Goal: Task Accomplishment & Management: Use online tool/utility

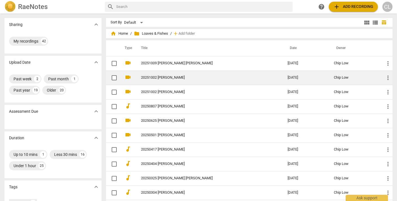
scroll to position [2, 0]
click at [158, 76] on link "20251002 [PERSON_NAME]" at bounding box center [204, 78] width 126 height 4
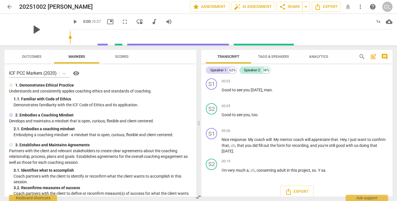
click at [36, 28] on span "play_arrow" at bounding box center [36, 29] width 15 height 15
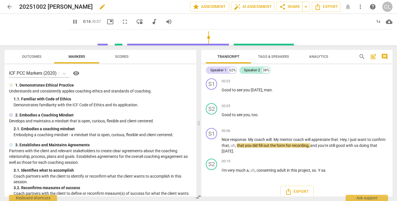
type input "16"
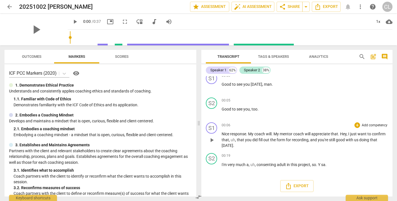
scroll to position [5, 0]
click at [10, 6] on span "arrow_back" at bounding box center [9, 6] width 7 height 7
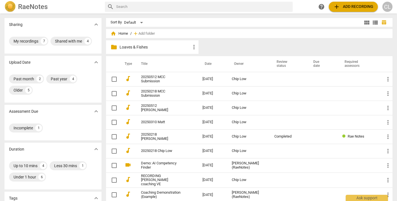
click at [140, 46] on p "Loaves & Fishes" at bounding box center [154, 47] width 71 height 6
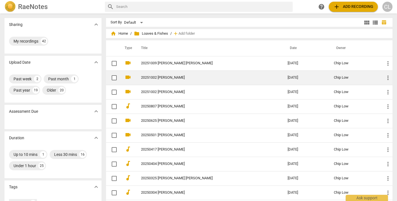
click at [385, 78] on span "more_vert" at bounding box center [387, 77] width 7 height 7
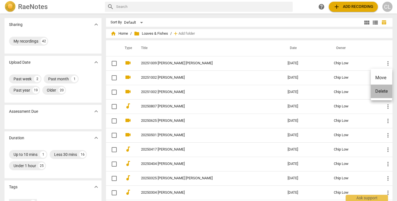
click at [378, 92] on li "Delete" at bounding box center [380, 92] width 21 height 14
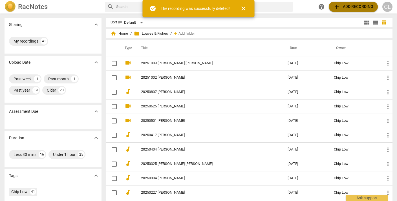
click at [343, 7] on span "add Add recording" at bounding box center [353, 6] width 40 height 7
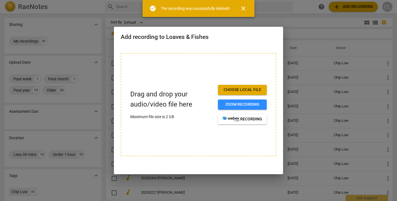
click at [242, 89] on span "Choose local file" at bounding box center [242, 90] width 40 height 6
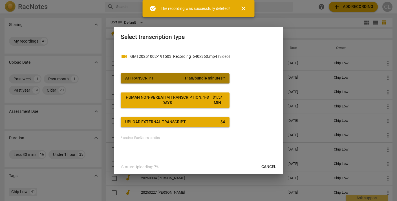
click at [192, 77] on span "Plan/bundle minutes *" at bounding box center [205, 79] width 40 height 6
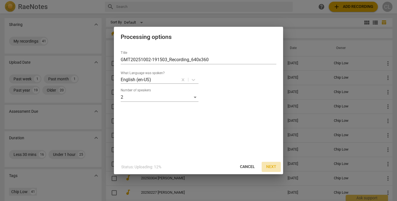
click at [268, 167] on span "Next" at bounding box center [271, 167] width 10 height 6
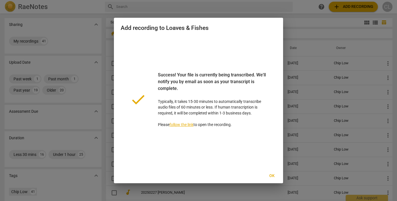
click at [273, 176] on span "Ok" at bounding box center [271, 176] width 9 height 6
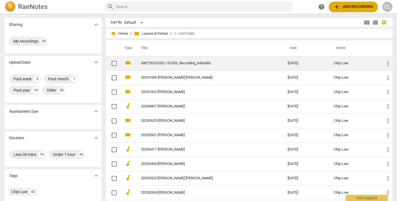
click at [153, 63] on link "GMT20251002-191503_Recording_640x360" at bounding box center [204, 63] width 126 height 4
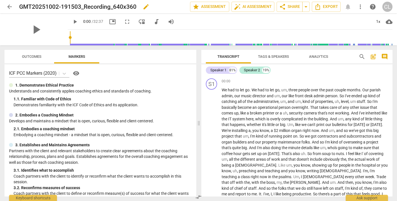
click at [125, 6] on h2 "GMT20251002-191503_Recording_640x360" at bounding box center [77, 6] width 117 height 7
click at [146, 7] on span "edit" at bounding box center [146, 6] width 7 height 7
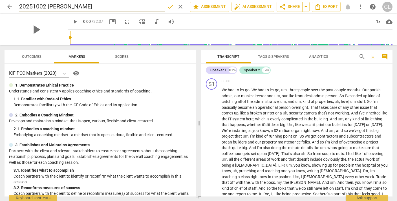
type input "20251002 [PERSON_NAME]"
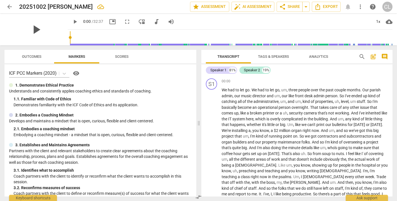
click at [32, 28] on span "play_arrow" at bounding box center [36, 29] width 15 height 15
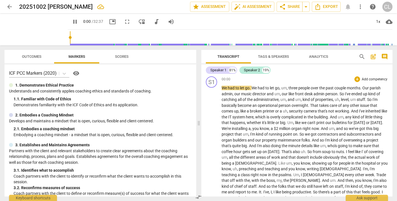
scroll to position [2, 0]
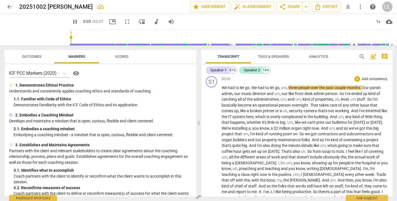
click at [367, 78] on p "Add competency" at bounding box center [374, 79] width 27 height 5
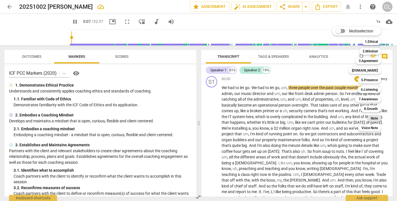
click at [374, 116] on b "Note" at bounding box center [373, 118] width 7 height 7
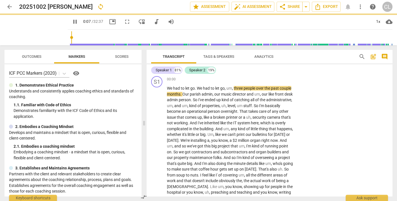
type input "8"
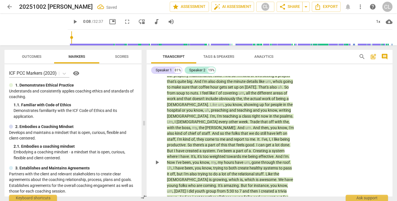
scroll to position [99, 0]
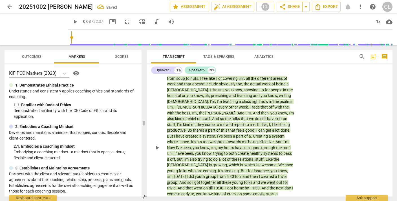
type textarea "R"
type textarea "Re"
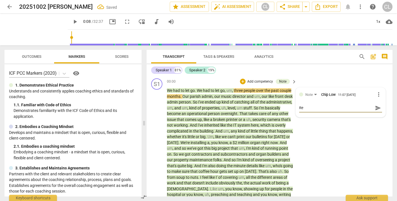
type textarea "Rec"
type textarea "Reco"
type textarea "Recor"
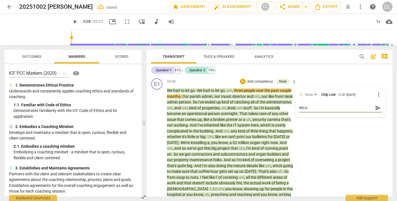
type textarea "Recor"
type textarea "Record"
type textarea "Recordi"
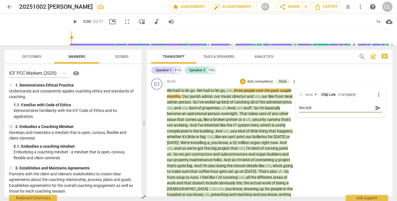
type textarea "Recordin"
type textarea "Recording"
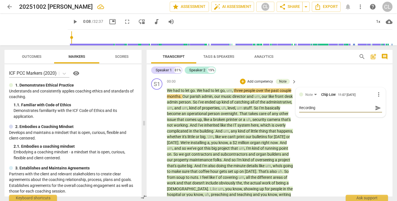
type textarea "Recording"
type textarea "Recording s"
type textarea "Recording st"
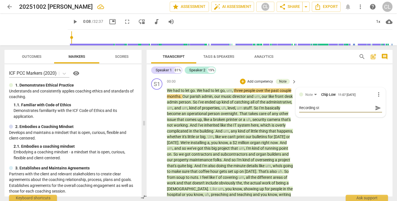
type textarea "Recording sta"
type textarea "Recording star"
type textarea "Recording start"
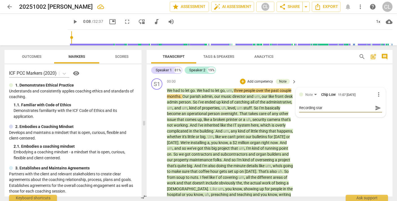
type textarea "Recording start"
type textarea "Recording starte"
type textarea "Recording started"
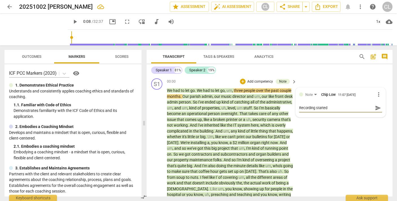
type textarea "Recording started"
type textarea "Recording started l"
type textarea "Recording started la"
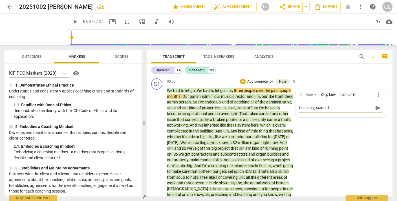
type textarea "Recording started la"
type textarea "Recording started lat"
type textarea "Recording started late"
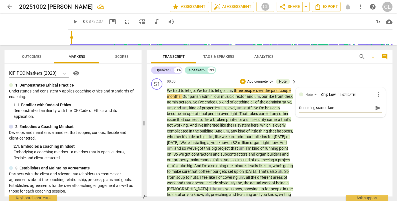
type textarea "Recording started late."
type textarea "Recording started late. I"
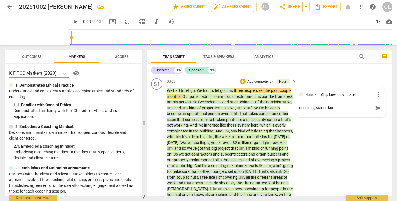
type textarea "Recording started late. I"
type textarea "Recording started late. I s"
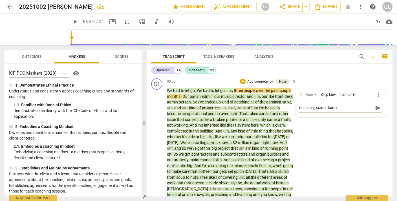
type textarea "Recording started late. I sa"
type textarea "Recording started late. I saw"
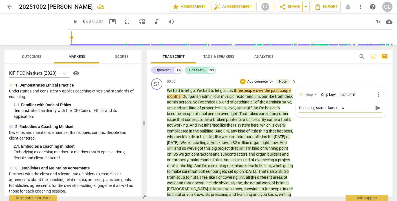
type textarea "Recording started late. I saw"
type textarea "Recording started late. I saw t"
type textarea "Recording started late. I saw th"
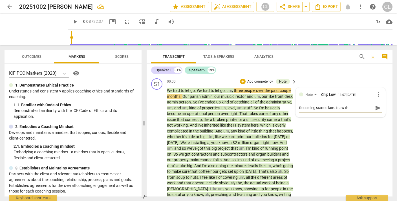
type textarea "Recording started late. I saw the"
type textarea "Recording started late. I saw the f"
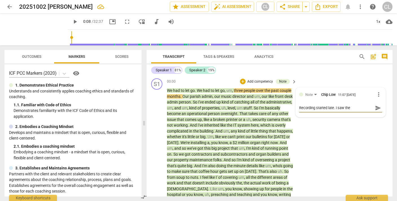
type textarea "Recording started late. I saw the f"
type textarea "Recording started late. I saw the fi"
type textarea "Recording started late. I saw the fir"
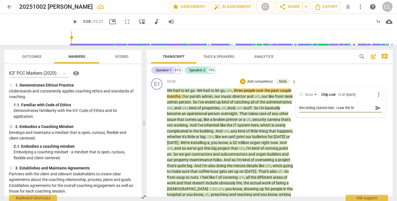
type textarea "Recording started late. I saw the firs"
type textarea "Recording started late. I saw the first"
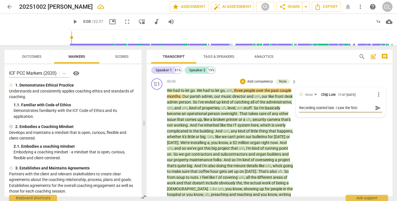
type textarea "Recording started late. I saw the first"
type textarea "Recording started late. I saw the first p"
type textarea "Recording started late. I saw the first pa"
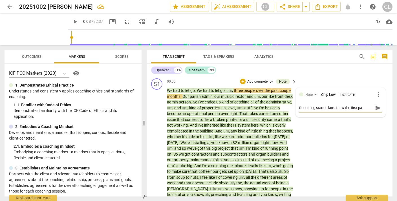
type textarea "Recording started late. I saw the first par"
type textarea "Recording started late. I saw the first part"
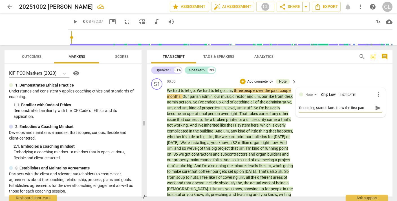
type textarea "Recording started late. I saw the first part"
type textarea "Recording started late. I saw the first part i"
type textarea "Recording started late. I saw the first part in"
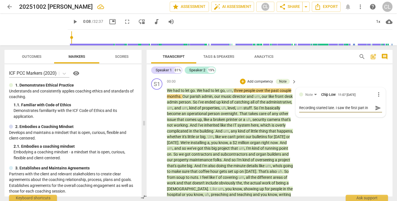
type textarea "Recording started late. I saw the first part in"
type textarea "Recording started late. I saw the first part in a"
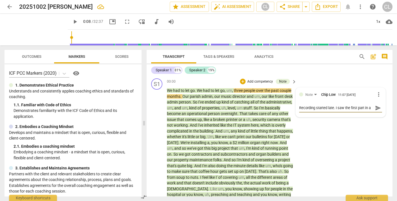
type textarea "Recording started late. I saw the first part in a"
type textarea "Recording started late. I saw the first part in a s"
type textarea "Recording started late. I saw the first part in a se"
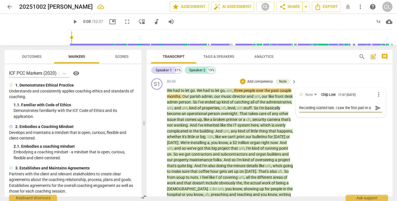
type textarea "Recording started late. I saw the first part in a sep"
type textarea "Recording started late. I saw the first part in a sepa"
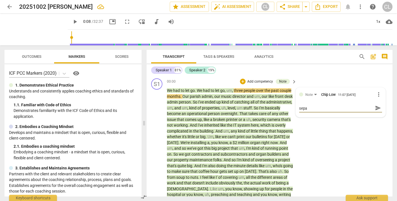
type textarea "Recording started late. I saw the first part in a separ"
type textarea "Recording started late. I saw the first part in a separt"
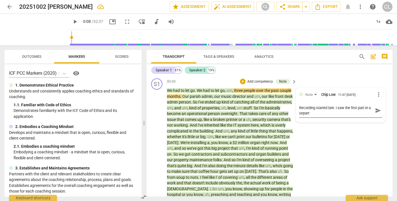
type textarea "Recording started late. I saw the first part in a separte"
type textarea "Recording started late. I saw the first part in a separate"
type textarea "Recording started late. I saw the first part in a separate r"
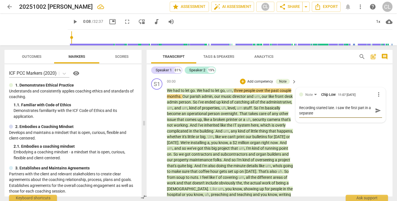
type textarea "Recording started late. I saw the first part in a separate r"
type textarea "Recording started late. I saw the first part in a separate re"
type textarea "Recording started late. I saw the first part in a separate rep"
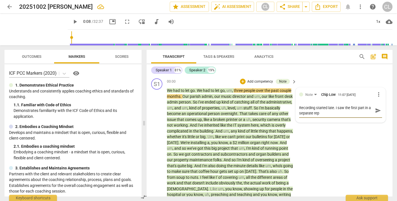
type textarea "Recording started late. I saw the first part in a separate re"
type textarea "Recording started late. I saw the first part in a separate rec"
type textarea "Recording started late. I saw the first part in a separate reco"
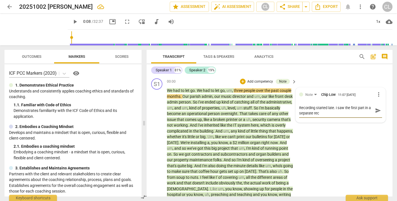
type textarea "Recording started late. I saw the first part in a separate reco"
type textarea "Recording started late. I saw the first part in a separate recor"
type textarea "Recording started late. I saw the first part in a separate record"
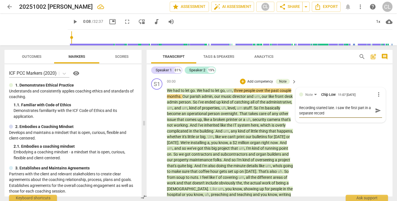
type textarea "Recording started late. I saw the first part in a separate recordi"
type textarea "Recording started late. I saw the first part in a separate recordin"
type textarea "Recording started late. I saw the first part in a separate recording"
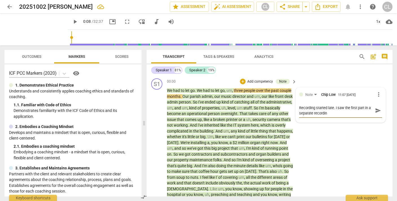
type textarea "Recording started late. I saw the first part in a separate recording"
type textarea "Recording started late. I saw the first part in a separate recording,"
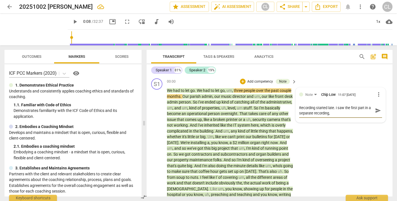
type textarea "Recording started late. I saw the first part in a separate recording, b"
type textarea "Recording started late. I saw the first part in a separate recording, bu"
type textarea "Recording started late. I saw the first part in a separate recording, but"
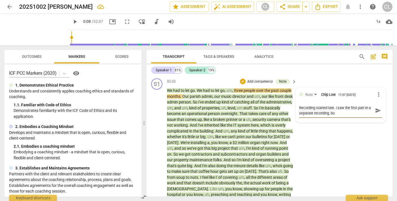
type textarea "Recording started late. I saw the first part in a separate recording, but"
type textarea "Recording started late. I saw the first part in a separate recording, but i"
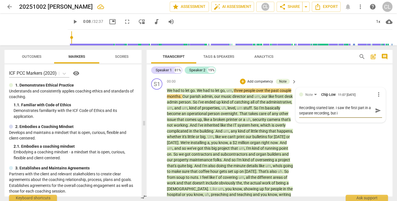
type textarea "Recording started late. I saw the first part in a separate recording, but it"
type textarea "Recording started late. I saw the first part in a separate recording, but it o"
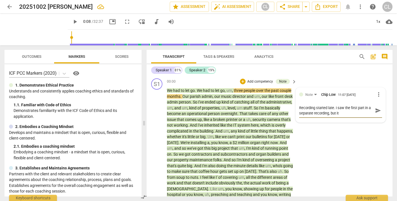
type textarea "Recording started late. I saw the first part in a separate recording, but it o"
type textarea "Recording started late. I saw the first part in a separate recording, but it on"
type textarea "Recording started late. I saw the first part in a separate recording, but it onl"
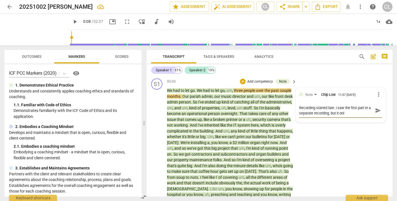
type textarea "Recording started late. I saw the first part in a separate recording, but it on…"
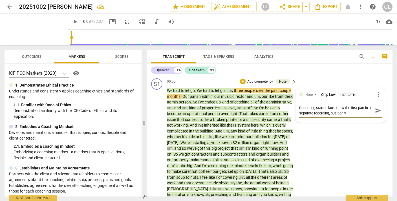
type textarea "Recording started late. I saw the first part in a separate recording, but it on…"
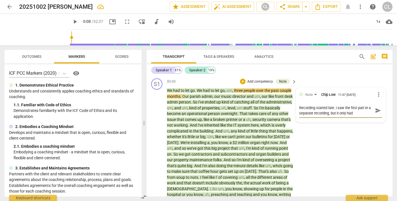
type textarea "Recording started late. I saw the first part in a separate recording, but it on…"
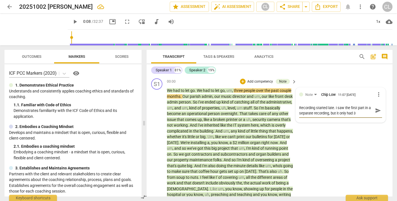
type textarea "Recording started late. I saw the first part in a separate recording, but it on…"
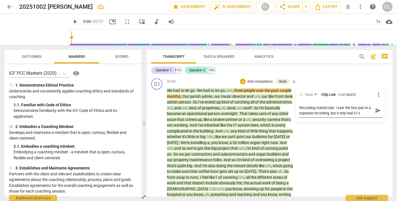
type textarea "Recording started late. I saw the first part in a separate recording, but it on…"
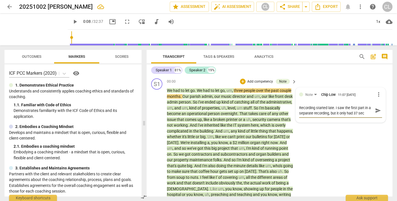
type textarea "Recording started late. I saw the first part in a separate recording, but it on…"
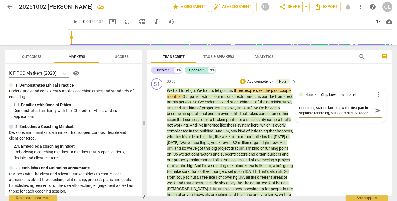
type textarea "Recording started late. I saw the first part in a separate recording, but it on…"
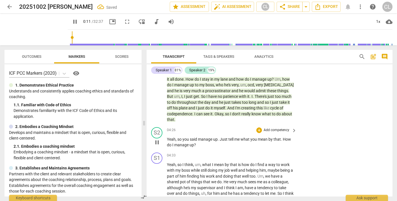
scroll to position [283, 0]
click at [275, 127] on p "Add competency" at bounding box center [276, 129] width 27 height 5
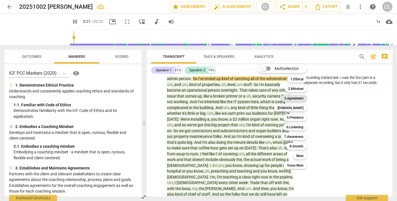
click at [299, 99] on b "3.Agreement" at bounding box center [293, 98] width 19 height 7
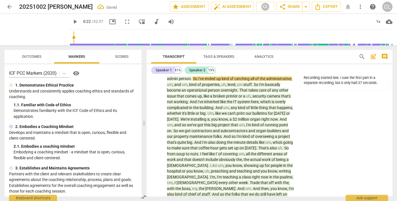
type input "22"
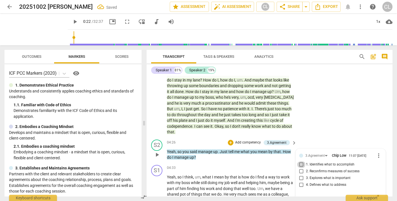
click at [300, 161] on input "1. Identifies what to accomplish" at bounding box center [301, 164] width 9 height 7
checkbox input "true"
click at [323, 137] on div "S2 play_arrow pause 04:26 + Add competency 3.Agreement keyboard_arrow_right Yea…" at bounding box center [269, 149] width 246 height 25
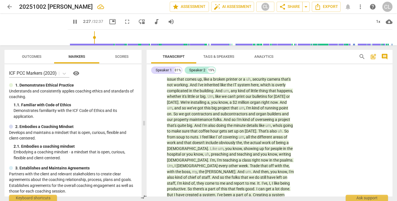
scroll to position [164, 0]
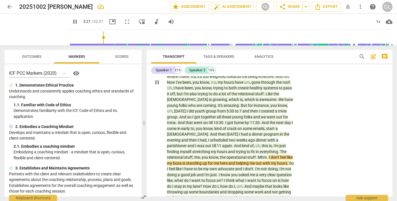
click at [257, 155] on span "Mhm" at bounding box center [261, 157] width 9 height 5
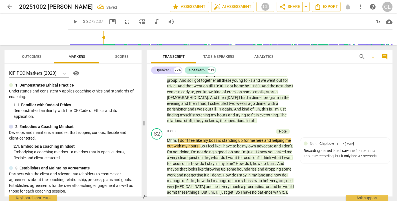
scroll to position [205, 0]
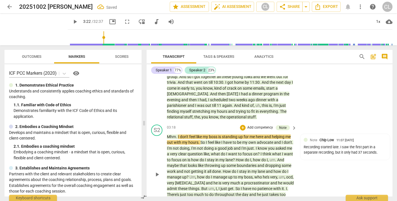
click at [178, 134] on span "I" at bounding box center [179, 136] width 2 height 5
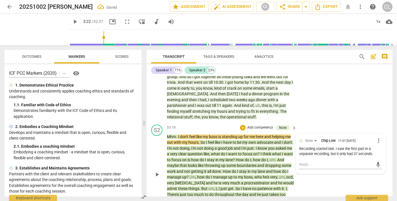
scroll to position [0, 0]
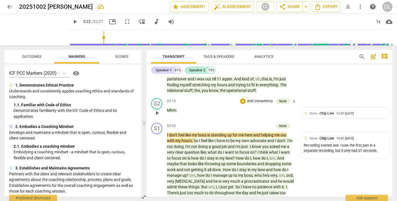
click at [255, 99] on p "Add competency" at bounding box center [260, 101] width 27 height 5
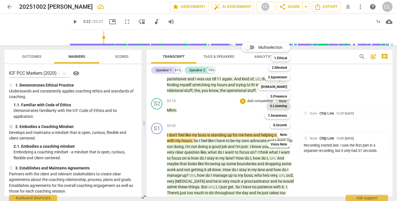
click at [279, 106] on b "6.Listening" at bounding box center [278, 106] width 17 height 7
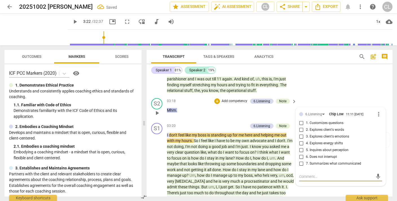
click at [299, 154] on input "6. Does not interrupt" at bounding box center [301, 157] width 9 height 7
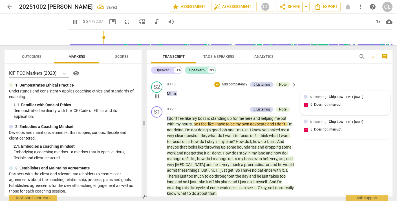
scroll to position [259, 0]
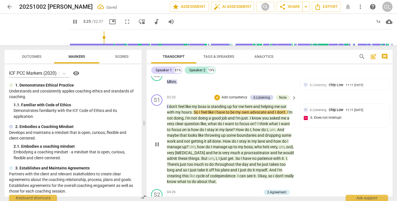
click at [170, 104] on span "don't" at bounding box center [173, 106] width 9 height 5
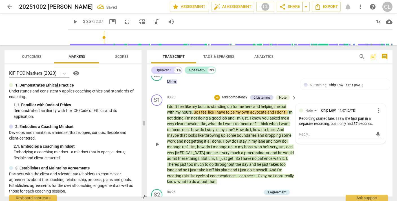
click at [297, 155] on div "S1 play_arrow pause 03:20 + Add competency 6.Listening Note keyboard_arrow_righ…" at bounding box center [269, 139] width 246 height 95
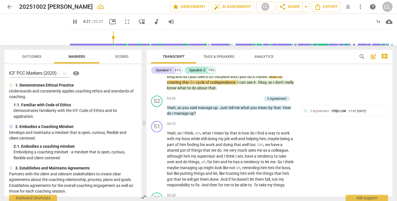
scroll to position [353, 0]
click at [248, 96] on p "Add competency" at bounding box center [247, 98] width 27 height 5
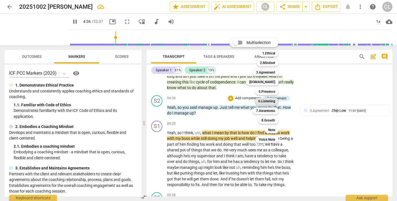
click at [266, 102] on b "6.Listening" at bounding box center [266, 101] width 17 height 7
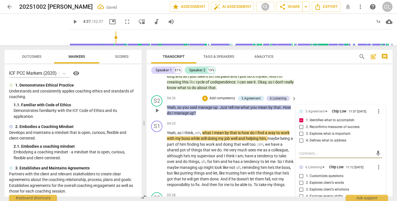
click at [301, 179] on input "2. Explores client's words" at bounding box center [301, 182] width 9 height 7
click at [335, 73] on div "Speaker 1 81% Speaker 2 19%" at bounding box center [269, 70] width 237 height 10
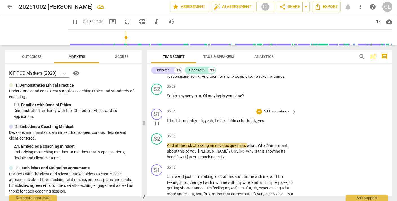
scroll to position [461, 0]
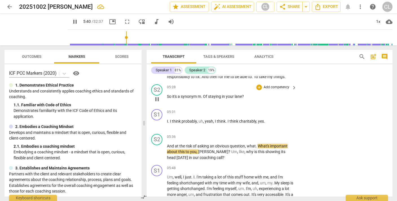
click at [273, 85] on p "Add competency" at bounding box center [276, 87] width 27 height 5
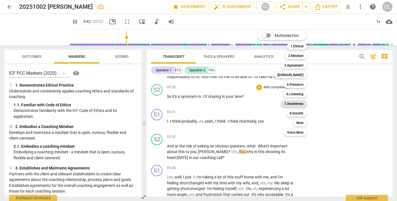
click at [296, 104] on b "7.Awareness" at bounding box center [293, 103] width 19 height 7
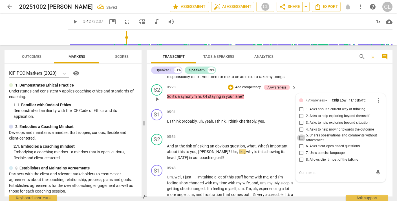
click at [300, 134] on input "5. Shares observations and comments without attachment" at bounding box center [301, 137] width 9 height 7
click at [314, 98] on div "7.Awareness" at bounding box center [314, 100] width 19 height 5
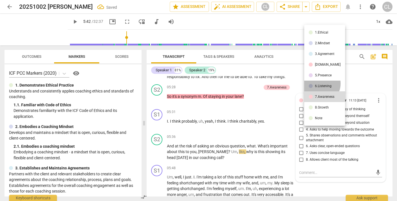
click at [318, 83] on li "6.Listening" at bounding box center [324, 86] width 41 height 11
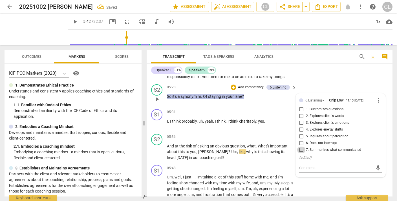
click at [300, 146] on input "7. Summarizes what communicated" at bounding box center [301, 149] width 9 height 7
click at [320, 74] on div "Speaker 1 81% Speaker 2 19%" at bounding box center [269, 70] width 237 height 10
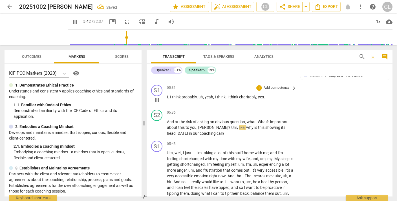
scroll to position [487, 0]
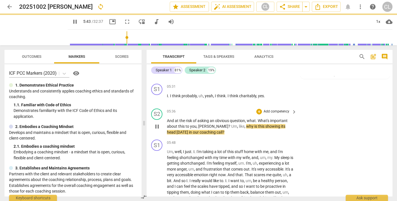
click at [276, 109] on p "Add competency" at bounding box center [276, 111] width 27 height 5
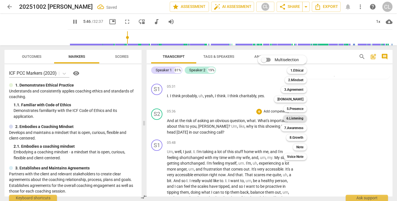
click at [294, 117] on b "6.Listening" at bounding box center [294, 118] width 17 height 7
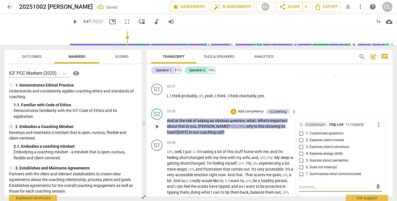
click at [314, 122] on div "6.Listening" at bounding box center [313, 124] width 17 height 5
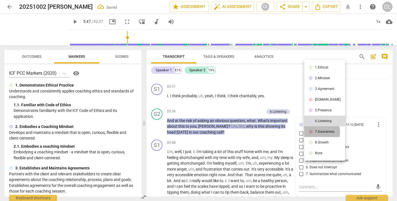
click at [319, 132] on div "7.Awareness" at bounding box center [324, 131] width 19 height 3
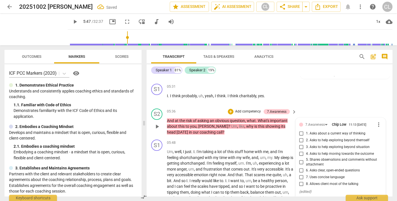
click at [299, 167] on input "6. Asks clear, open-ended questions" at bounding box center [301, 170] width 9 height 7
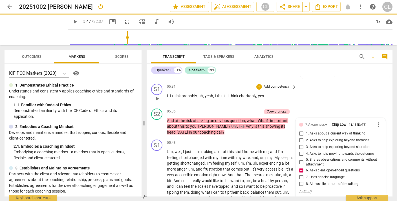
click at [332, 97] on div "S1 play_arrow pause 05:31 + Add competency keyboard_arrow_right I . I think pro…" at bounding box center [269, 93] width 246 height 25
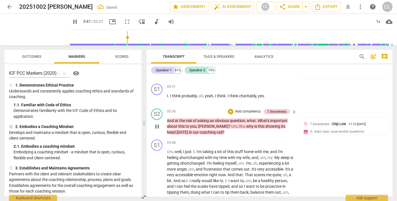
click at [246, 109] on p "Add competency" at bounding box center [247, 111] width 27 height 5
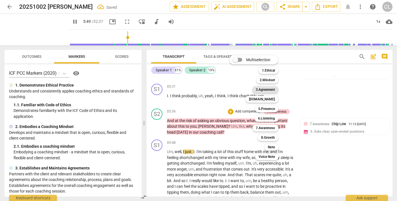
click at [270, 90] on b "3.Agreement" at bounding box center [265, 89] width 19 height 7
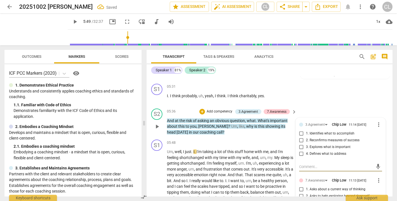
click at [300, 144] on input "3. Explores what is important" at bounding box center [301, 147] width 9 height 7
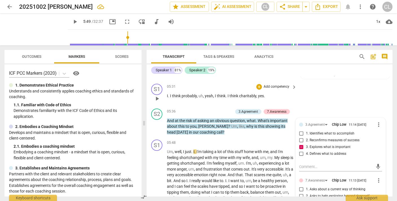
click at [345, 83] on div "S1 play_arrow pause 05:31 + Add competency keyboard_arrow_right I . I think pro…" at bounding box center [269, 93] width 246 height 25
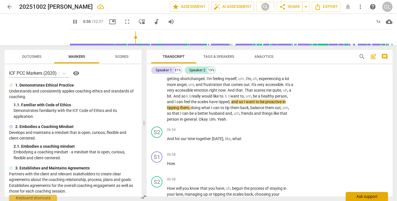
scroll to position [572, 0]
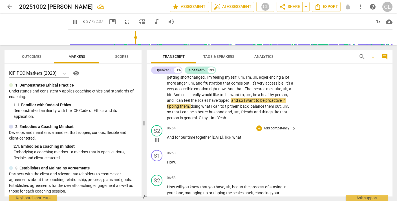
click at [263, 126] on p "Add competency" at bounding box center [276, 128] width 27 height 5
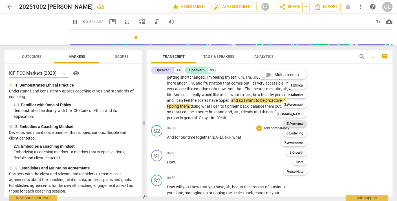
click at [293, 124] on b "5.Presence" at bounding box center [295, 123] width 17 height 7
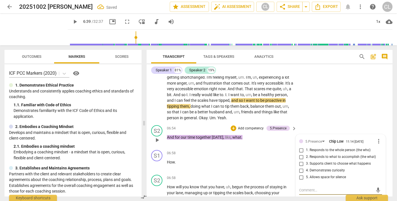
click at [299, 147] on input "1. Responds to the whole person (the who)" at bounding box center [301, 150] width 9 height 7
click at [345, 99] on div "S1 play_arrow pause 05:48 + Add competency keyboard_arrow_right Um , well , I j…" at bounding box center [269, 87] width 246 height 72
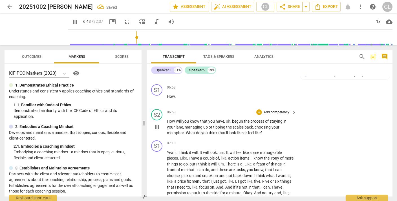
scroll to position [638, 0]
click at [268, 110] on p "Add competency" at bounding box center [276, 112] width 27 height 5
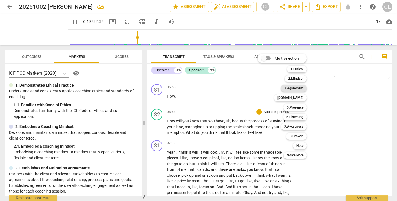
click at [290, 88] on b "3.Agreement" at bounding box center [293, 88] width 19 height 7
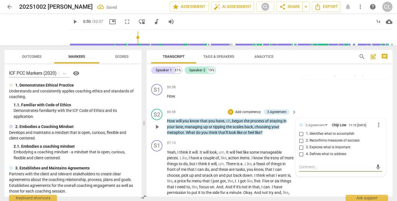
click at [300, 137] on input "2. Reconfirms measures of success" at bounding box center [301, 140] width 9 height 7
click at [333, 82] on div "S1 play_arrow pause 06:58 + Add competency keyboard_arrow_right How ." at bounding box center [269, 94] width 246 height 25
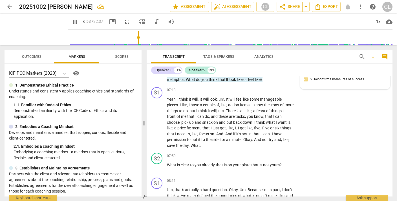
scroll to position [692, 0]
click at [271, 153] on p "Add competency" at bounding box center [276, 155] width 27 height 5
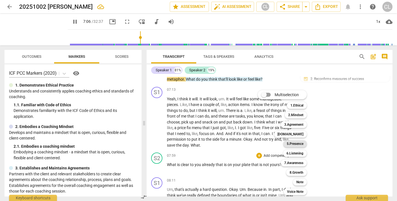
click at [296, 144] on b "5.Presence" at bounding box center [295, 143] width 17 height 7
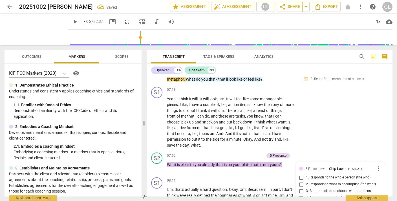
scroll to position [765, 0]
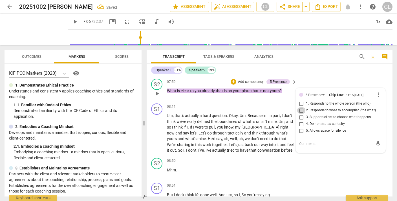
click at [301, 107] on input "2. Responds to what to accomplish (the what)" at bounding box center [301, 110] width 9 height 7
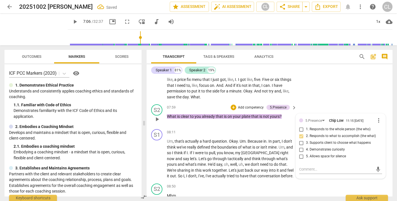
scroll to position [740, 0]
click at [336, 102] on div "S2 play_arrow pause 07:59 + Add competency 5.Presence keyboard_arrow_right What…" at bounding box center [269, 114] width 246 height 25
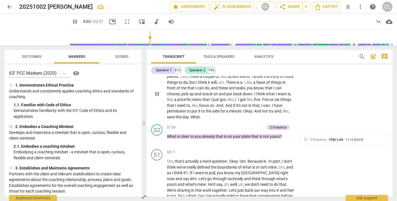
scroll to position [734, 0]
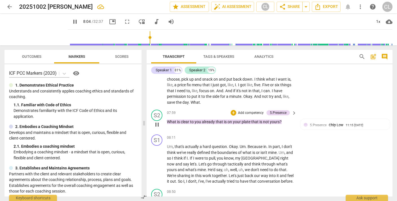
click at [254, 110] on p "Add competency" at bounding box center [250, 112] width 27 height 5
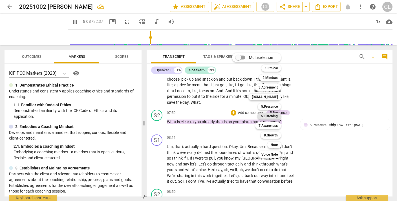
click at [270, 115] on b "6.Listening" at bounding box center [269, 116] width 17 height 7
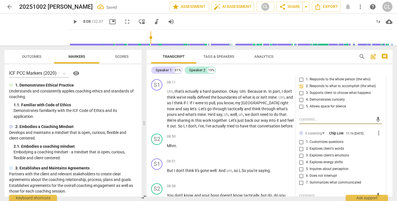
scroll to position [789, 0]
click at [300, 166] on input "5. Inquires about perception" at bounding box center [301, 169] width 9 height 7
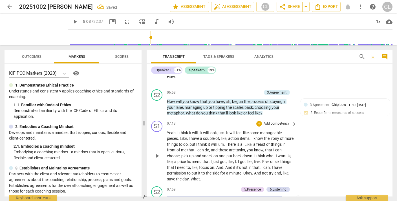
click at [331, 140] on div "S1 play_arrow pause 07:13 + Add competency keyboard_arrow_right Yeah , I think …" at bounding box center [269, 151] width 246 height 66
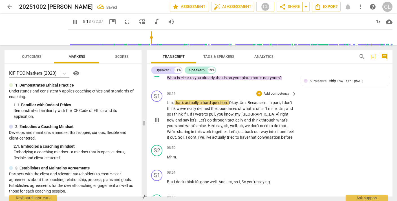
scroll to position [780, 0]
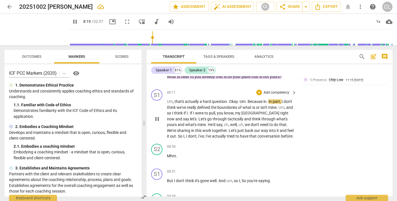
click at [228, 99] on span "." at bounding box center [228, 101] width 2 height 5
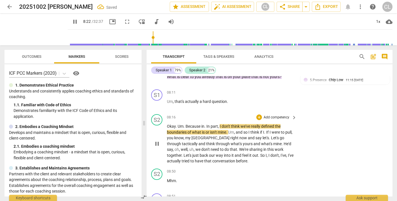
click at [178, 124] on span "Um" at bounding box center [180, 126] width 6 height 5
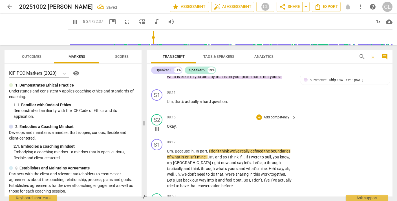
click at [172, 124] on span "Okay" at bounding box center [171, 126] width 9 height 5
click at [273, 115] on p "Add competency" at bounding box center [276, 117] width 27 height 5
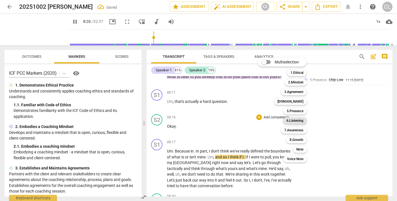
click at [296, 121] on b "6.Listening" at bounding box center [294, 120] width 17 height 7
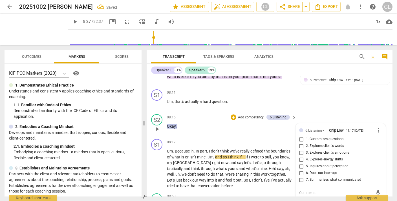
click at [300, 170] on input "6. Does not interrupt" at bounding box center [301, 173] width 9 height 7
click at [334, 91] on div "S1 play_arrow pause 08:11 + Add competency keyboard_arrow_right Um , that's act…" at bounding box center [269, 99] width 246 height 25
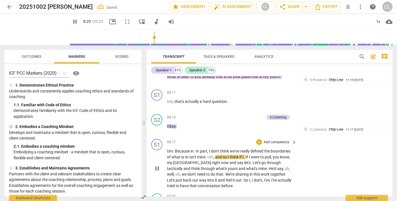
click at [208, 155] on span "Um" at bounding box center [210, 157] width 6 height 5
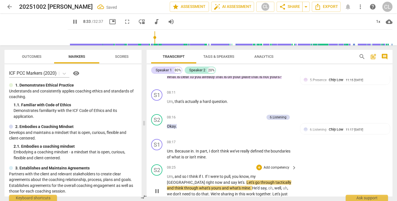
click at [167, 174] on span "Um" at bounding box center [170, 176] width 6 height 5
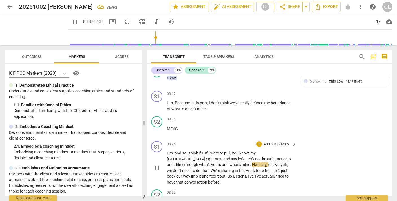
scroll to position [813, 0]
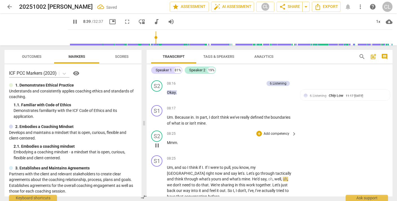
click at [177, 140] on span "." at bounding box center [177, 142] width 1 height 5
click at [277, 131] on p "Add competency" at bounding box center [276, 133] width 27 height 5
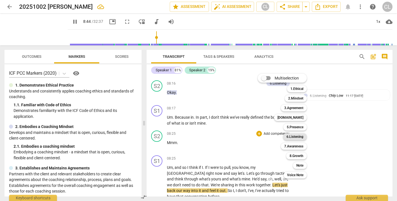
click at [296, 137] on b "6.Listening" at bounding box center [294, 136] width 17 height 7
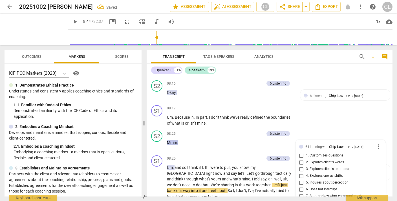
scroll to position [878, 0]
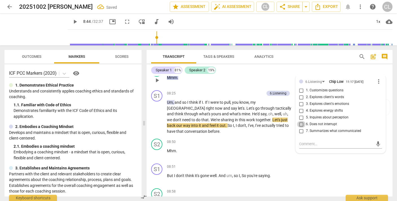
click at [300, 121] on input "6. Does not interrupt" at bounding box center [301, 124] width 9 height 7
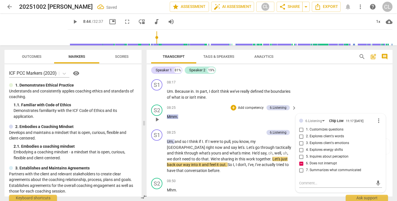
scroll to position [838, 0]
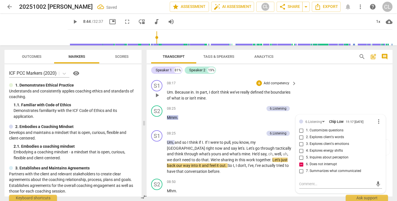
click at [333, 85] on div "S1 play_arrow pause 08:17 + Add competency keyboard_arrow_right Um . Because in…" at bounding box center [269, 90] width 246 height 25
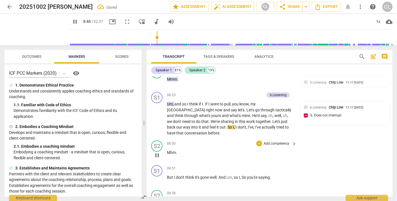
scroll to position [885, 0]
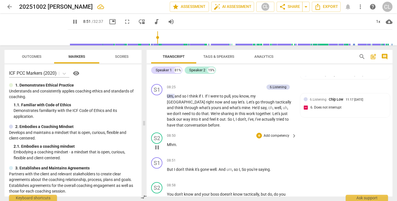
click at [269, 133] on p "Add competency" at bounding box center [276, 135] width 27 height 5
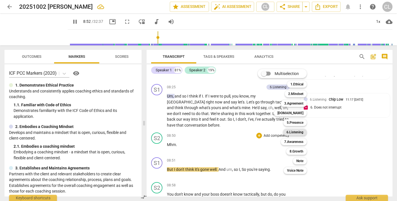
click at [296, 133] on b "6.Listening" at bounding box center [294, 132] width 17 height 7
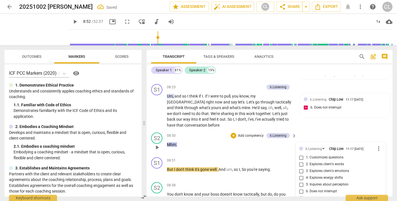
scroll to position [887, 0]
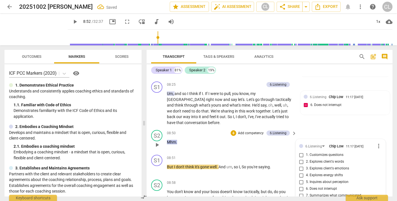
click at [301, 185] on input "6. Does not interrupt" at bounding box center [301, 188] width 9 height 7
click at [319, 113] on div "S1 play_arrow pause 08:25 + Add competency 6.Listening keyboard_arrow_right Um …" at bounding box center [269, 103] width 246 height 48
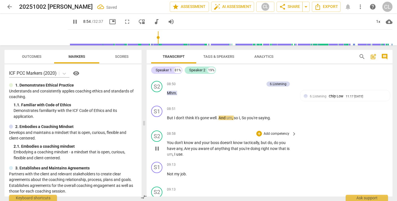
scroll to position [937, 0]
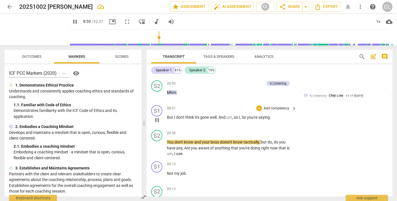
click at [241, 115] on span "," at bounding box center [241, 117] width 2 height 5
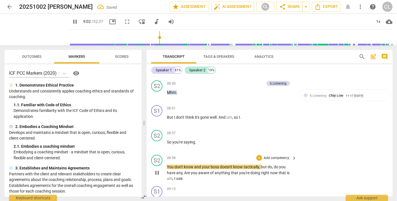
click at [167, 165] on span "You" at bounding box center [171, 167] width 8 height 5
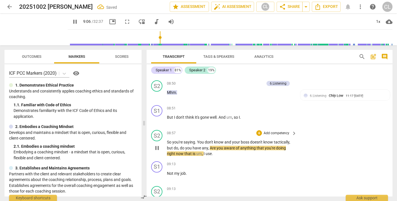
click at [267, 131] on p "Add competency" at bounding box center [276, 133] width 27 height 5
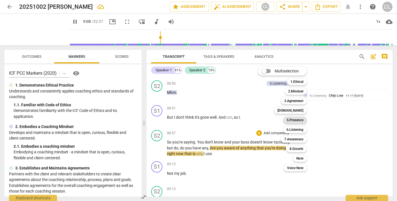
click at [295, 121] on b "5.Presence" at bounding box center [295, 120] width 17 height 7
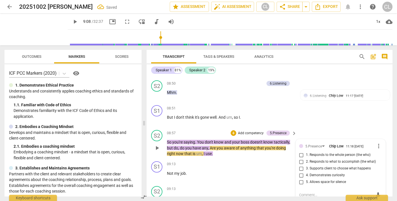
click at [300, 179] on input "5. Allows space for silence" at bounding box center [301, 182] width 9 height 7
click at [300, 152] on input "1. Responds to the whole person (the who)" at bounding box center [301, 155] width 9 height 7
click at [331, 103] on div "S1 play_arrow pause 08:51 + Add competency keyboard_arrow_right But I don't thi…" at bounding box center [269, 115] width 246 height 25
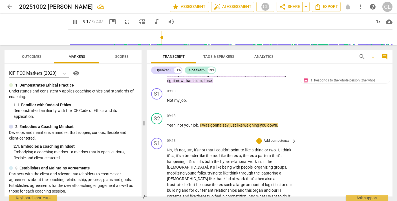
scroll to position [1019, 0]
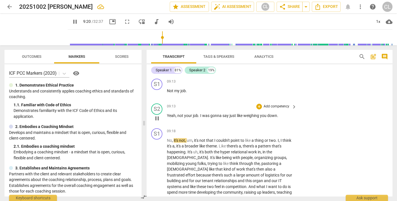
click at [275, 104] on p "Add competency" at bounding box center [276, 106] width 27 height 5
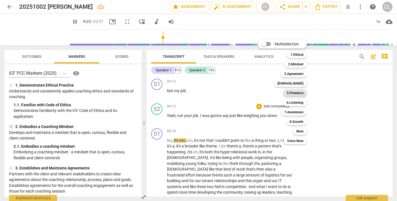
click at [296, 92] on b "5.Presence" at bounding box center [295, 93] width 17 height 7
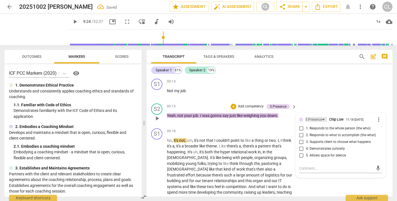
click at [308, 117] on div "5.Presence" at bounding box center [313, 119] width 17 height 5
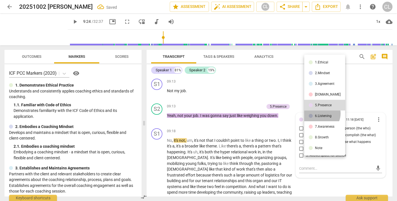
click at [319, 113] on li "6.Listening" at bounding box center [324, 115] width 41 height 11
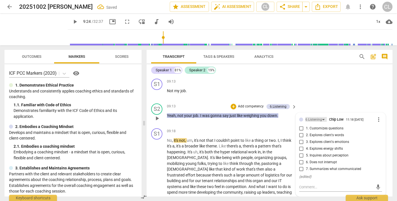
click at [315, 117] on div "6.Listening" at bounding box center [313, 119] width 17 height 5
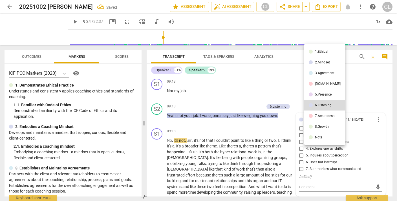
click at [316, 83] on div "[DOMAIN_NAME]" at bounding box center [328, 83] width 26 height 3
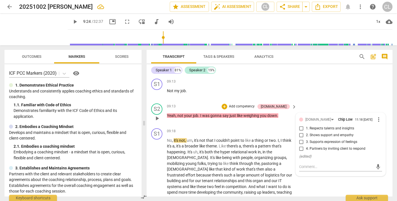
click at [300, 139] on input "3. Supports expression of feelings" at bounding box center [301, 142] width 9 height 7
click at [341, 77] on div "S1 play_arrow pause 09:13 + Add competency keyboard_arrow_right Not my job ." at bounding box center [269, 88] width 246 height 25
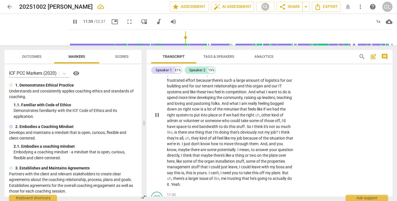
scroll to position [1143, 0]
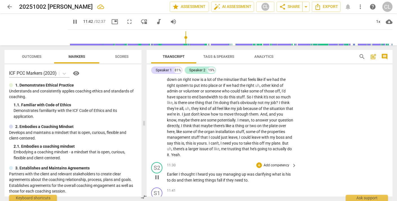
click at [273, 163] on p "Add competency" at bounding box center [276, 165] width 27 height 5
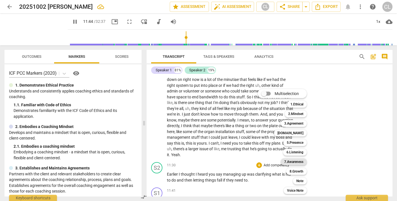
click at [290, 161] on b "7.Awareness" at bounding box center [293, 161] width 19 height 7
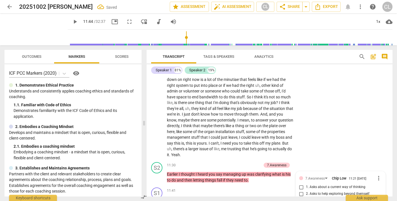
scroll to position [1234, 0]
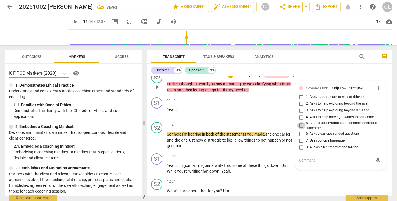
click at [300, 122] on input "5. Shares observations and comments without attachment" at bounding box center [301, 125] width 9 height 7
click at [311, 176] on div "S2 play_arrow pause 12:01 + Add competency keyboard_arrow_right What's hard abo…" at bounding box center [269, 188] width 246 height 25
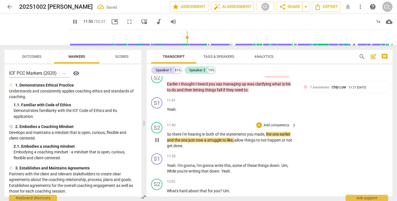
click at [268, 123] on p "Add competency" at bounding box center [276, 125] width 27 height 5
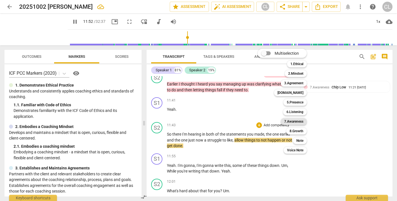
click at [292, 121] on b "7.Awareness" at bounding box center [293, 121] width 19 height 7
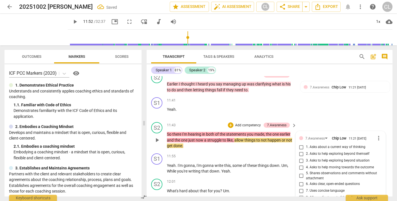
click at [300, 172] on input "5. Shares observations and comments without attachment" at bounding box center [301, 175] width 9 height 7
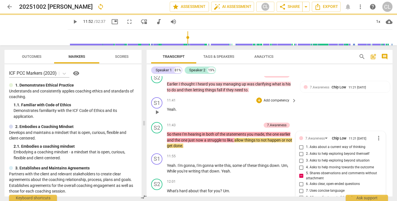
click at [329, 95] on div "S1 play_arrow pause 11:41 + Add competency keyboard_arrow_right Yeah ." at bounding box center [269, 107] width 246 height 25
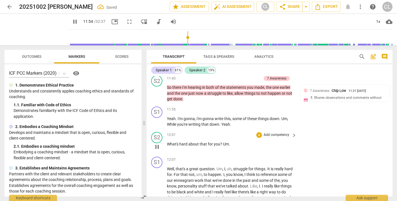
scroll to position [1281, 0]
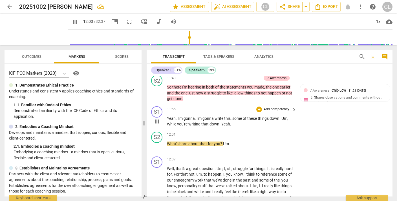
click at [167, 122] on span "While" at bounding box center [172, 124] width 10 height 5
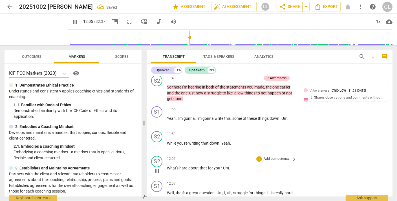
click at [167, 166] on span "What's" at bounding box center [173, 168] width 12 height 5
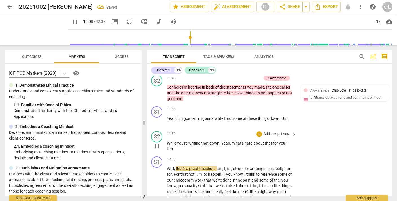
click at [279, 132] on p "Add competency" at bounding box center [276, 134] width 27 height 5
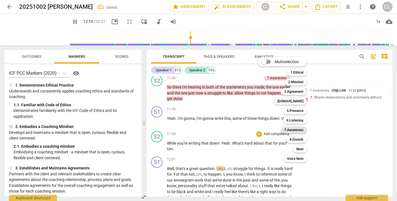
click at [294, 127] on b "7.Awareness" at bounding box center [293, 129] width 19 height 7
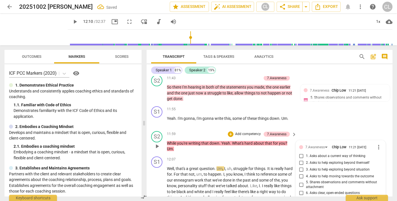
scroll to position [1281, 0]
click at [300, 181] on input "5. Shares observations and comments without attachment" at bounding box center [301, 184] width 9 height 7
click at [345, 79] on div "S2 play_arrow pause 11:43 + Add competency 7.Awareness keyboard_arrow_right So …" at bounding box center [269, 87] width 246 height 31
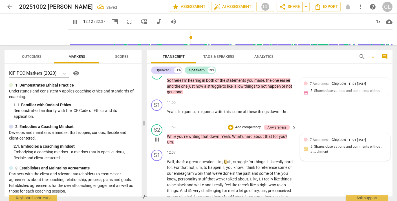
scroll to position [1286, 0]
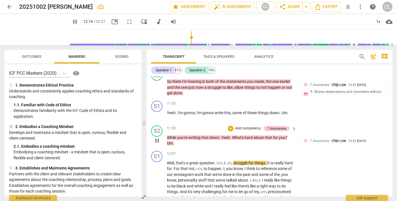
click at [244, 126] on p "Add competency" at bounding box center [247, 128] width 27 height 5
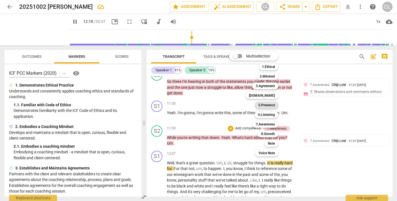
click at [271, 105] on b "5.Presence" at bounding box center [266, 105] width 17 height 7
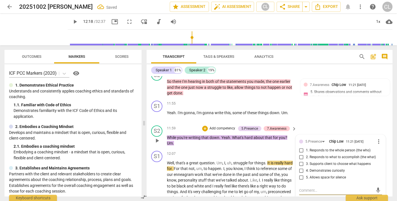
click at [301, 167] on input "4. Demonstrates curiosity" at bounding box center [301, 170] width 9 height 7
click at [337, 98] on div "S1 play_arrow pause 11:55 + Add competency keyboard_arrow_right Yeah . I'm gonn…" at bounding box center [269, 110] width 246 height 25
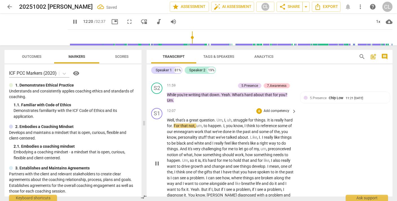
scroll to position [1332, 0]
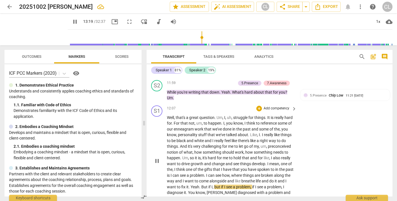
click at [199, 185] on span "Yeah" at bounding box center [194, 187] width 9 height 5
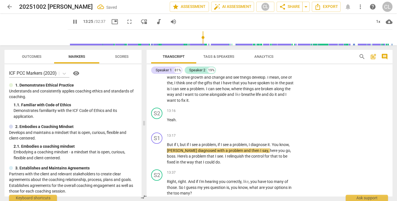
scroll to position [1396, 0]
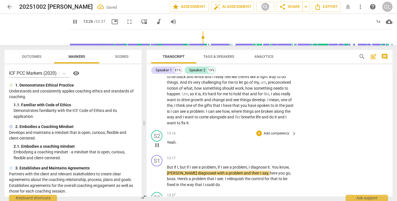
click at [169, 140] on span "Yeah" at bounding box center [171, 142] width 9 height 5
click at [268, 131] on p "Add competency" at bounding box center [276, 133] width 27 height 5
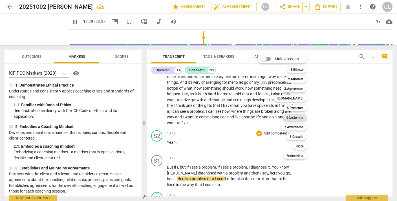
click at [299, 119] on b "6.Listening" at bounding box center [294, 117] width 17 height 7
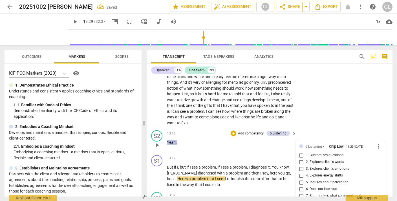
click at [301, 186] on input "6. Does not interrupt" at bounding box center [301, 189] width 9 height 7
click at [330, 128] on div "S2 play_arrow pause 13:16 + Add competency 6.Listening keyboard_arrow_right Yea…" at bounding box center [269, 140] width 246 height 25
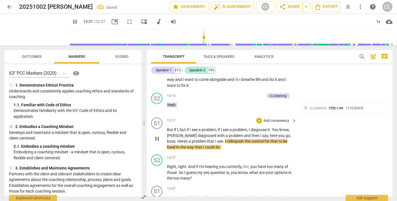
scroll to position [1444, 0]
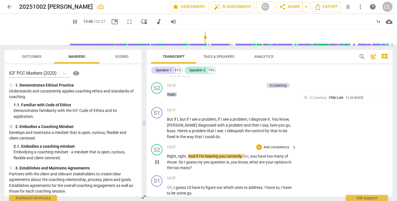
click at [276, 145] on p "Add competency" at bounding box center [276, 147] width 27 height 5
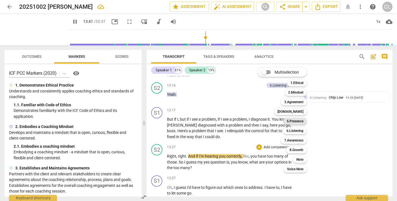
click at [295, 122] on b "5.Presence" at bounding box center [295, 121] width 17 height 7
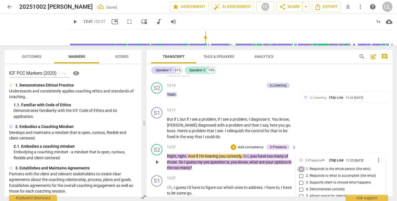
click at [301, 166] on input "1. Responds to the whole person (the who)" at bounding box center [301, 169] width 9 height 7
click at [327, 109] on div "S1 play_arrow pause 13:17 + Add competency keyboard_arrow_right But if I , but …" at bounding box center [269, 123] width 246 height 37
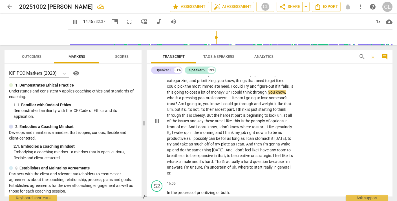
scroll to position [1613, 0]
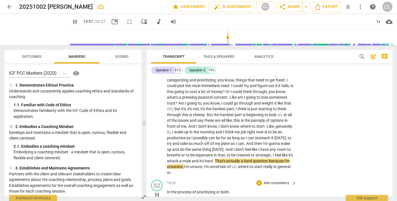
click at [270, 181] on p "Add competency" at bounding box center [276, 183] width 27 height 5
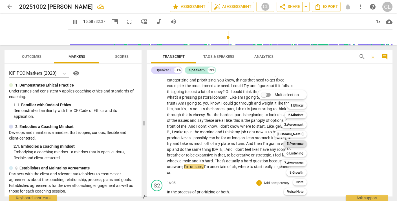
click at [297, 143] on b "5.Presence" at bounding box center [295, 143] width 17 height 7
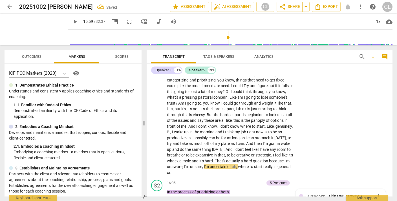
scroll to position [1691, 0]
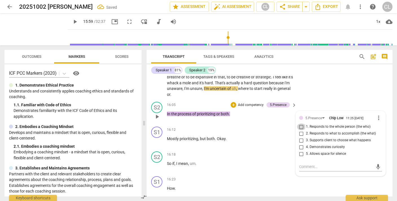
click at [300, 123] on input "1. Responds to the whole person (the who)" at bounding box center [301, 126] width 9 height 7
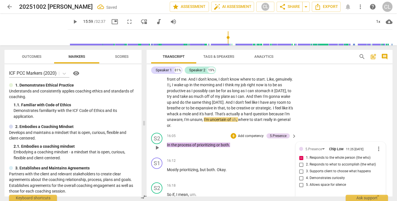
scroll to position [1655, 0]
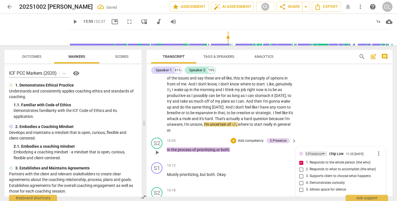
click at [308, 151] on div "5.Presence" at bounding box center [313, 153] width 17 height 5
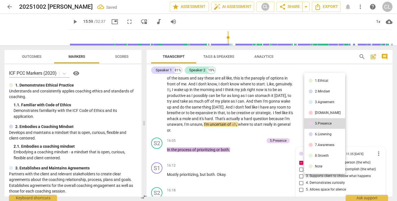
click at [355, 93] on div at bounding box center [198, 100] width 397 height 201
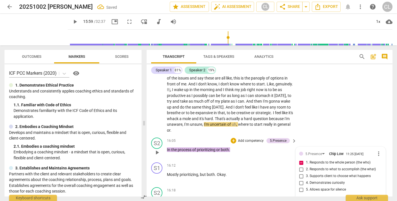
click at [244, 138] on p "Add competency" at bounding box center [250, 140] width 27 height 5
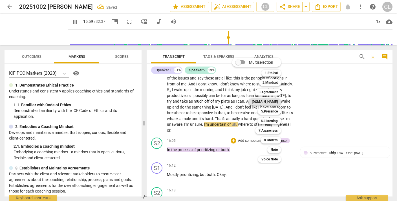
click at [271, 103] on b "[DOMAIN_NAME]" at bounding box center [265, 101] width 26 height 7
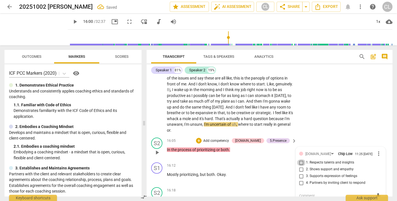
click at [299, 159] on input "1. Respects talents and insights" at bounding box center [301, 162] width 9 height 7
click at [345, 85] on div "S1 play_arrow pause 14:15 + Add competency keyboard_arrow_right Mhm . Well , I …" at bounding box center [269, 74] width 246 height 124
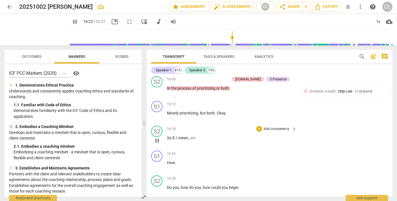
scroll to position [1716, 0]
click at [168, 161] on span "How" at bounding box center [171, 163] width 8 height 5
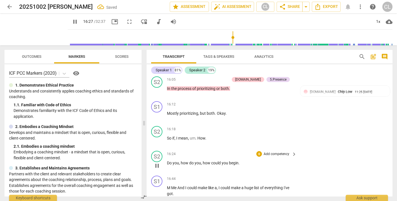
click at [168, 161] on span "Do" at bounding box center [170, 163] width 6 height 5
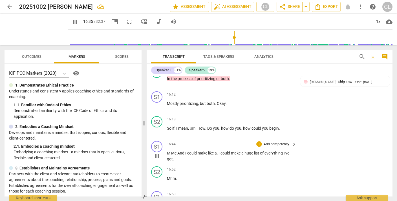
scroll to position [1726, 0]
click at [280, 126] on span "." at bounding box center [279, 128] width 1 height 5
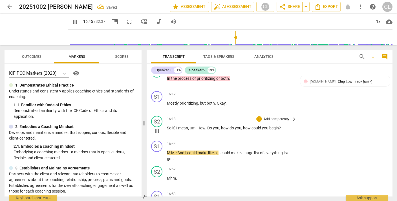
click at [272, 116] on div "+ Add competency" at bounding box center [273, 119] width 34 height 6
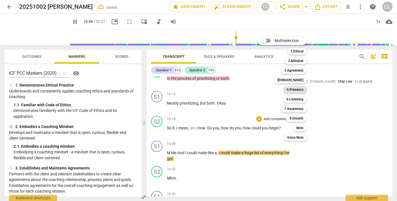
click at [296, 89] on b "5.Presence" at bounding box center [295, 89] width 17 height 7
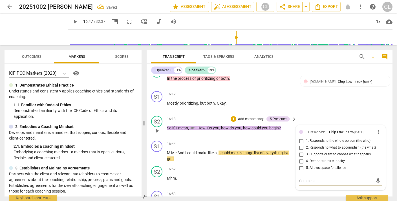
click at [300, 165] on input "5. Allows space for silence" at bounding box center [301, 168] width 9 height 7
click at [332, 114] on div "S2 play_arrow pause 16:18 + Add competency 5.Presence keyboard_arrow_right So i…" at bounding box center [269, 126] width 246 height 25
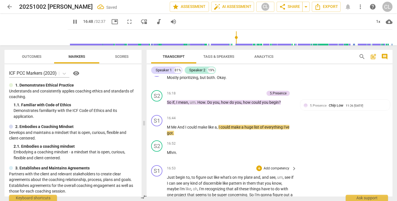
scroll to position [1752, 0]
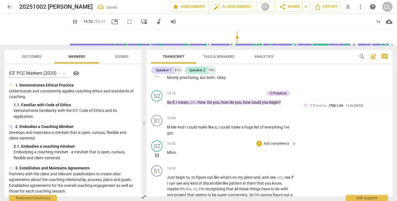
click at [271, 141] on div "+ Add competency" at bounding box center [273, 144] width 34 height 6
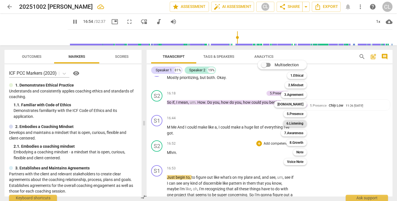
click at [295, 124] on b "6.Listening" at bounding box center [294, 123] width 17 height 7
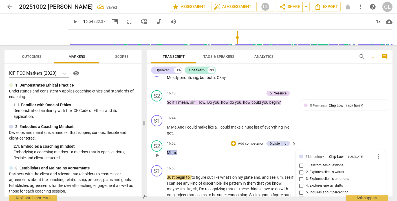
click at [301, 196] on input "6. Does not interrupt" at bounding box center [301, 199] width 9 height 7
click at [340, 113] on div "S1 play_arrow pause 16:44 + Add competency keyboard_arrow_right M Me And I coul…" at bounding box center [269, 125] width 246 height 25
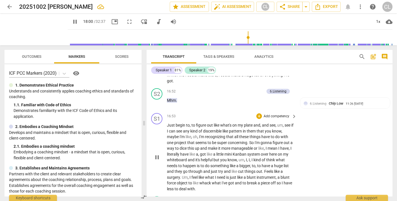
scroll to position [1926, 0]
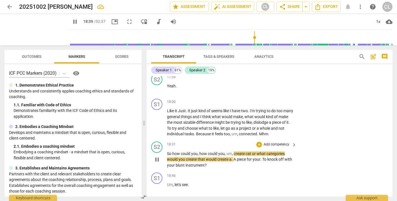
click at [277, 142] on p "Add competency" at bounding box center [276, 144] width 27 height 5
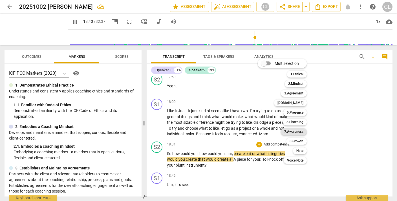
click at [292, 132] on b "7.Awareness" at bounding box center [293, 131] width 19 height 7
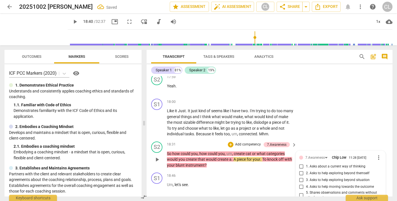
scroll to position [1928, 0]
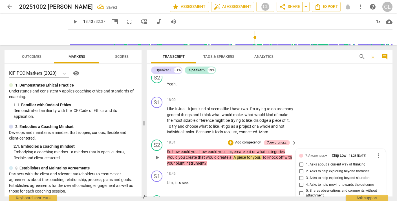
click at [301, 175] on input "3. Asks to help exploring beyond situation" at bounding box center [301, 178] width 9 height 7
click at [337, 101] on div "S1 play_arrow pause 18:00 + Add competency keyboard_arrow_right Like it Just . …" at bounding box center [269, 115] width 246 height 43
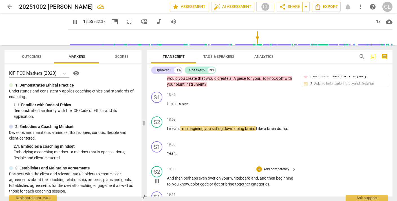
scroll to position [1991, 0]
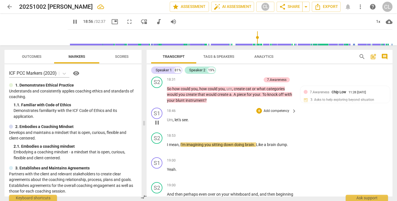
click at [276, 108] on p "Add competency" at bounding box center [276, 110] width 27 height 5
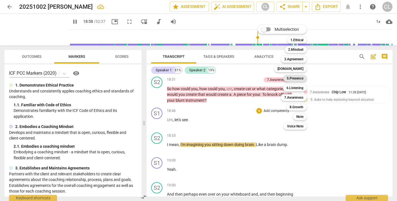
click at [297, 77] on b "5.Presence" at bounding box center [295, 78] width 17 height 7
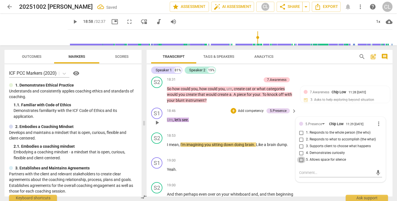
click at [300, 156] on input "5. Allows space for silence" at bounding box center [301, 159] width 9 height 7
click at [338, 180] on div "S2 play_arrow pause 19:00 + Add competency keyboard_arrow_right And then perhap…" at bounding box center [269, 192] width 246 height 25
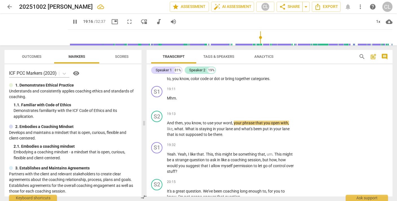
scroll to position [2110, 0]
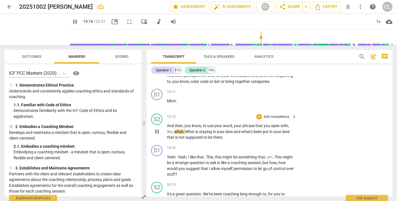
click at [273, 114] on p "Add competency" at bounding box center [276, 116] width 27 height 5
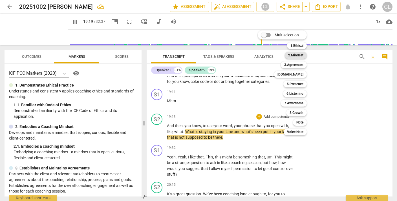
click at [297, 57] on b "2.Mindset" at bounding box center [295, 55] width 15 height 7
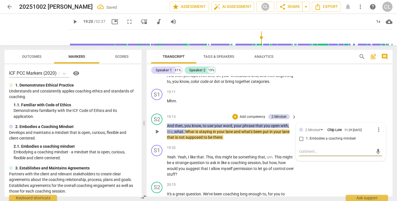
click at [299, 135] on input "1. Embodies a coaching mindset" at bounding box center [301, 138] width 9 height 7
click at [336, 72] on div "Speaker 1 81% Speaker 2 19%" at bounding box center [269, 70] width 237 height 10
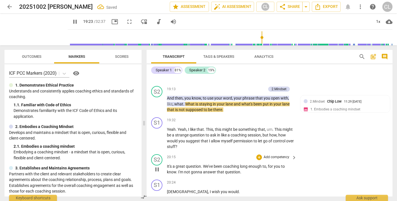
scroll to position [2139, 0]
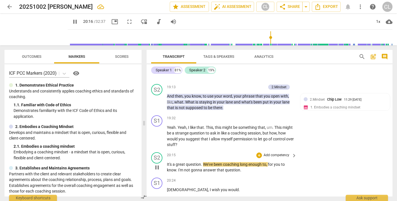
click at [273, 153] on p "Add competency" at bounding box center [276, 155] width 27 height 5
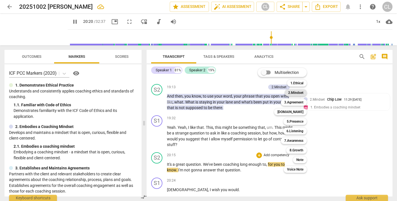
click at [296, 91] on b "2.Mindset" at bounding box center [295, 92] width 15 height 7
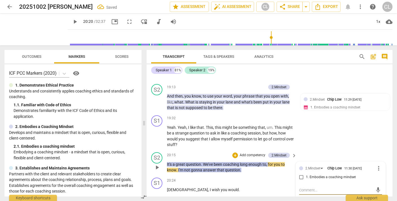
click at [301, 174] on input "1. Embodies a coaching mindset" at bounding box center [301, 177] width 9 height 7
click at [336, 113] on div "S1 play_arrow pause 19:32 + Add competency keyboard_arrow_right Yeah . Yeah , I…" at bounding box center [269, 131] width 246 height 37
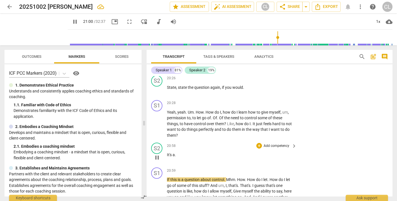
scroll to position [2269, 0]
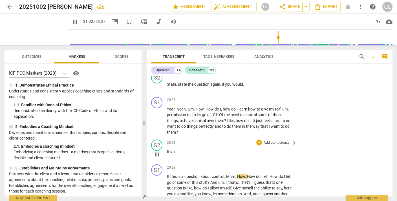
click at [167, 149] on span "It's" at bounding box center [170, 151] width 6 height 5
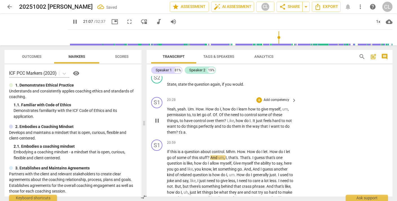
click at [179, 130] on span "t's" at bounding box center [181, 132] width 5 height 5
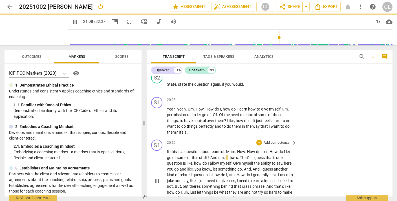
click at [167, 149] on span "If" at bounding box center [168, 151] width 3 height 5
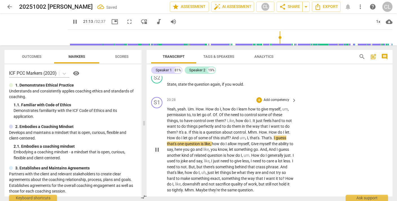
click at [248, 130] on span "Mhm" at bounding box center [252, 132] width 9 height 5
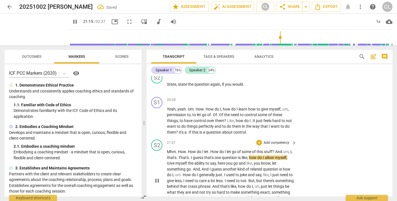
click at [178, 149] on span "How" at bounding box center [182, 151] width 8 height 5
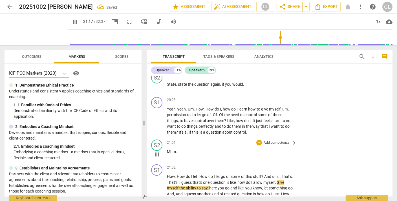
click at [170, 149] on span "Mhm" at bounding box center [171, 151] width 9 height 5
click at [274, 140] on p "Add competency" at bounding box center [276, 142] width 27 height 5
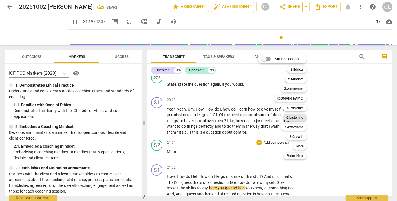
click at [294, 117] on b "6.Listening" at bounding box center [294, 117] width 17 height 7
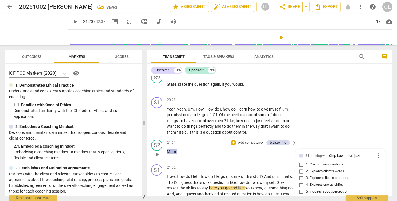
click at [300, 195] on input "6. Does not interrupt" at bounding box center [301, 198] width 9 height 7
click at [335, 100] on div "S1 play_arrow pause 20:28 + Add competency keyboard_arrow_right Yeah , yeah . U…" at bounding box center [269, 116] width 246 height 43
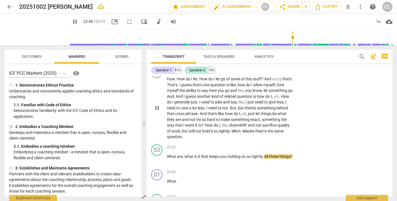
scroll to position [2367, 0]
click at [277, 145] on p "Add competency" at bounding box center [276, 147] width 27 height 5
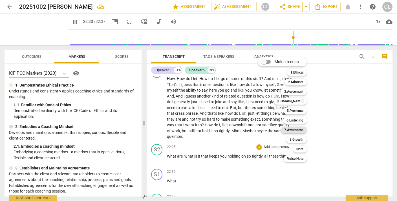
click at [294, 130] on b "7.Awareness" at bounding box center [293, 129] width 19 height 7
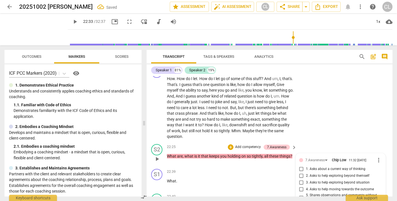
scroll to position [2367, 0]
click at [299, 165] on input "1. Asks about a current way of thinking" at bounding box center [301, 168] width 9 height 7
click at [348, 90] on div "S1 play_arrow pause 21:02 + Add competency keyboard_arrow_right How . How do I …" at bounding box center [269, 102] width 246 height 77
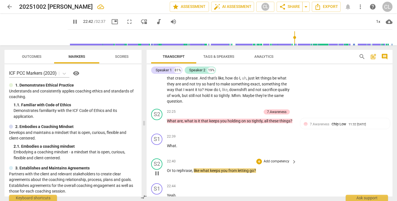
scroll to position [2396, 0]
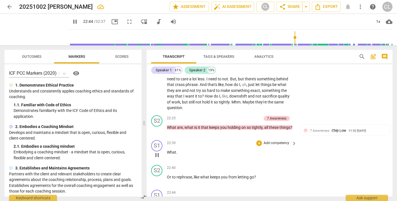
click at [167, 150] on span "What" at bounding box center [171, 152] width 9 height 5
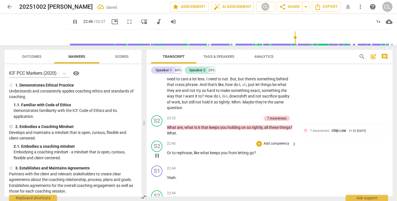
click at [167, 150] on span "Or" at bounding box center [169, 152] width 5 height 5
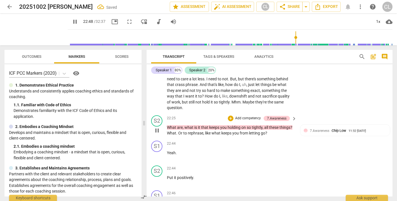
click at [247, 116] on p "Add competency" at bounding box center [247, 118] width 27 height 5
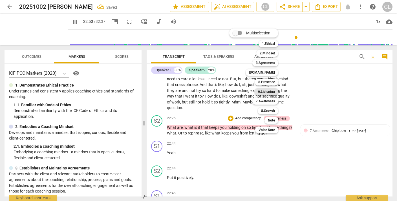
click at [271, 91] on b "6.Listening" at bounding box center [266, 91] width 17 height 7
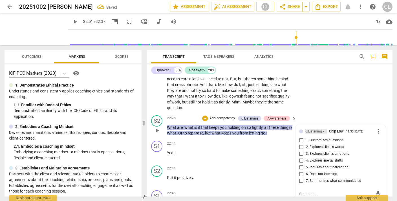
click at [314, 129] on div "6.Listening" at bounding box center [313, 131] width 17 height 5
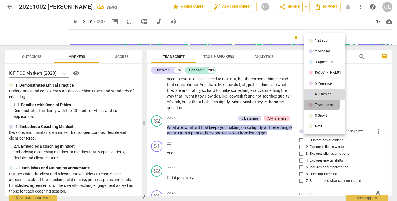
click at [317, 104] on div "7.Awareness" at bounding box center [324, 104] width 19 height 3
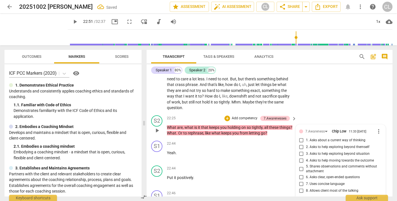
click at [300, 174] on input "6. Asks clear, open-ended questions" at bounding box center [301, 177] width 9 height 7
click at [333, 113] on div "S2 play_arrow pause 22:25 + Add competency 7.Awarenesses keyboard_arrow_right W…" at bounding box center [269, 125] width 246 height 25
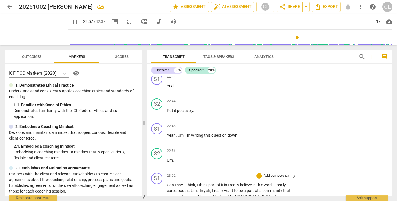
scroll to position [2460, 0]
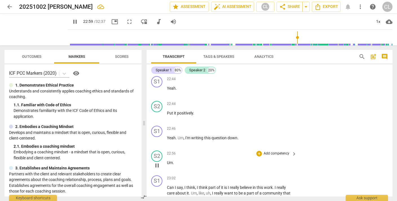
click at [168, 160] on span "Um" at bounding box center [170, 162] width 6 height 5
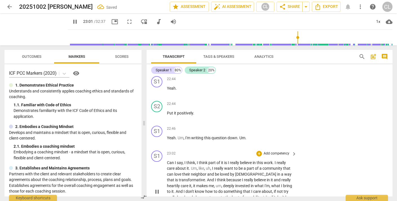
click at [167, 160] on span "Can" at bounding box center [171, 162] width 8 height 5
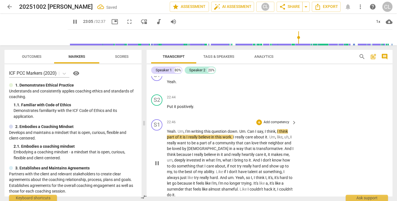
scroll to position [2470, 0]
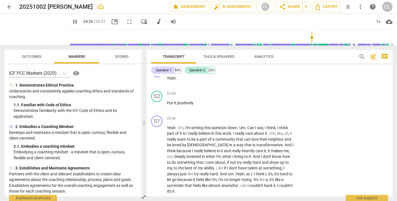
click at [274, 199] on p "Add competency" at bounding box center [276, 201] width 27 height 5
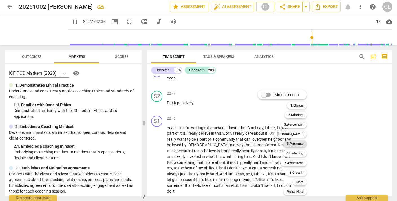
click at [294, 145] on b "5.Presence" at bounding box center [295, 143] width 17 height 7
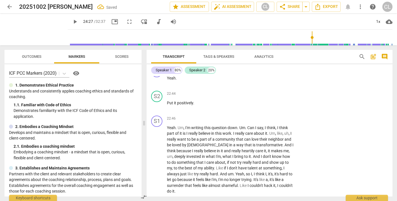
scroll to position [2558, 0]
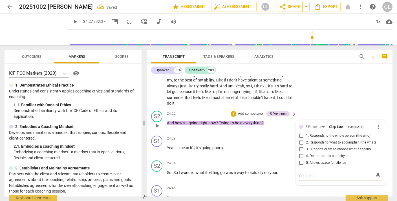
click at [301, 132] on input "1. Responds to the whole person (the who)" at bounding box center [301, 135] width 9 height 7
click at [300, 132] on input "1. Responds to the whole person (the who)" at bounding box center [301, 135] width 9 height 7
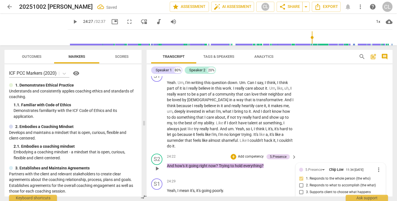
scroll to position [2515, 0]
click at [336, 92] on div "S1 play_arrow pause 22:46 + Add competency keyboard_arrow_right Yeah . Um , I'm…" at bounding box center [269, 109] width 246 height 83
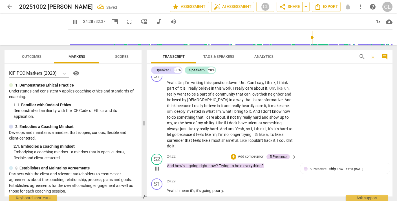
click at [243, 154] on p "Add competency" at bounding box center [250, 156] width 27 height 5
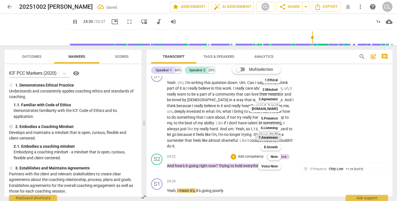
click at [267, 138] on b "7.Awareness" at bounding box center [267, 137] width 19 height 7
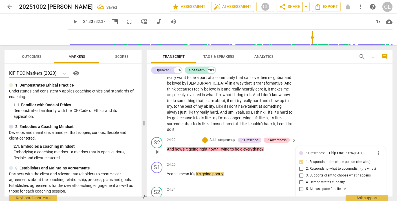
scroll to position [2534, 0]
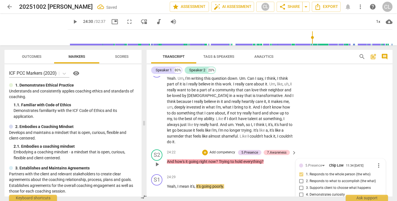
scroll to position [2517, 0]
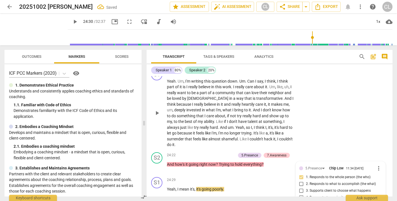
click at [343, 100] on div "S1 play_arrow pause 22:46 + Add competency keyboard_arrow_right Yeah . Um , I'm…" at bounding box center [269, 108] width 246 height 83
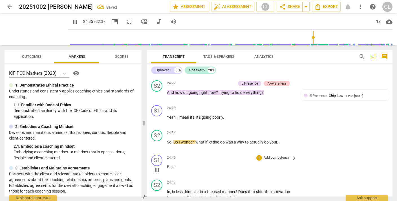
scroll to position [2590, 0]
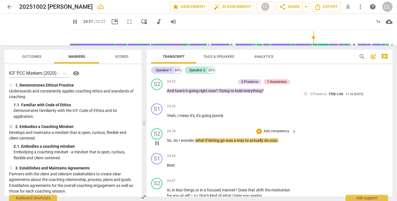
click at [271, 129] on p "Add competency" at bounding box center [276, 131] width 27 height 5
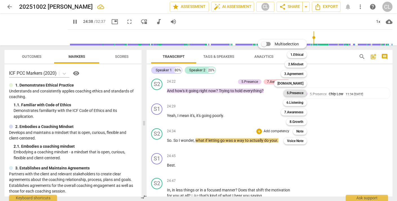
click at [297, 92] on b "5.Presence" at bounding box center [295, 93] width 17 height 7
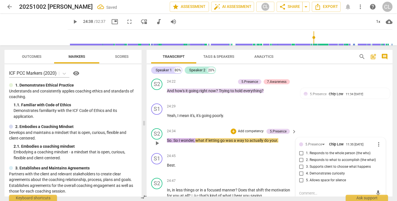
click at [300, 177] on input "5. Allows space for silence" at bounding box center [301, 180] width 9 height 7
click at [327, 101] on div "S1 play_arrow pause 24:29 + Add competency keyboard_arrow_right Yeah , I mean i…" at bounding box center [269, 113] width 246 height 25
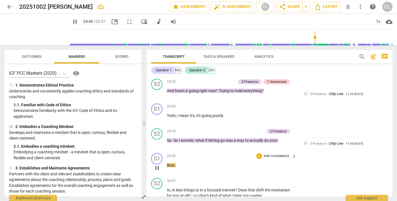
click at [167, 163] on span "Best" at bounding box center [171, 165] width 8 height 5
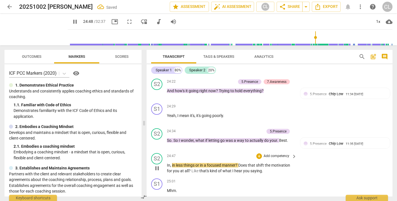
click at [167, 163] on span "In" at bounding box center [168, 165] width 3 height 5
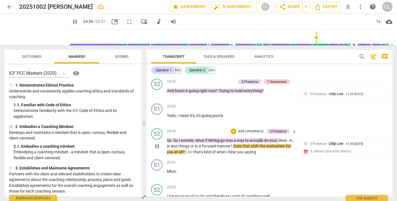
click at [248, 129] on p "Add competency" at bounding box center [250, 131] width 27 height 5
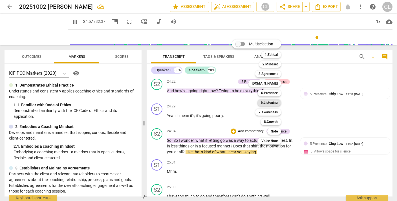
click at [269, 103] on b "6.Listening" at bounding box center [269, 102] width 17 height 7
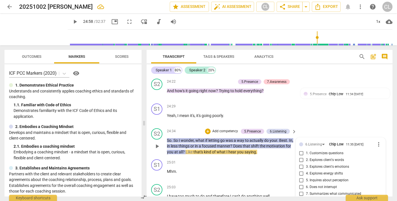
click at [300, 177] on input "5. Inquires about perception" at bounding box center [301, 180] width 9 height 7
click at [223, 129] on p "Add competency" at bounding box center [225, 131] width 27 height 5
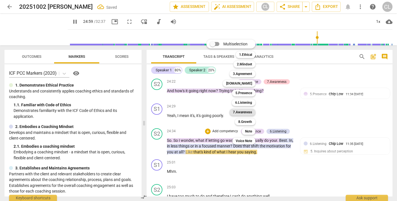
click at [249, 111] on b "7.Awareness" at bounding box center [242, 112] width 19 height 7
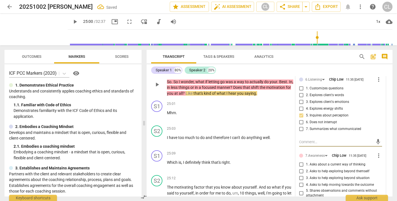
scroll to position [2656, 0]
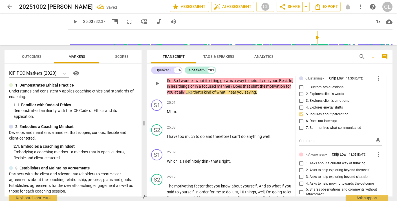
click at [300, 197] on input "6. Asks clear, open-ended questions" at bounding box center [301, 200] width 9 height 7
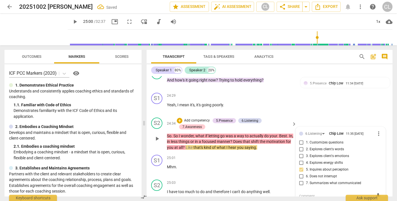
scroll to position [2581, 0]
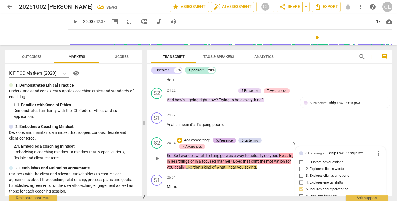
click at [221, 138] on div "5.Presence" at bounding box center [224, 140] width 17 height 5
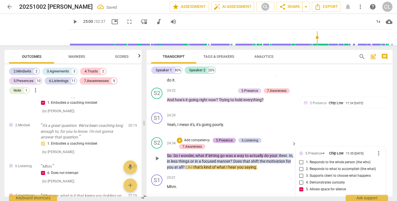
scroll to position [1717, 0]
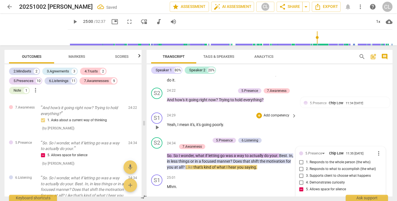
click at [332, 110] on div "S1 play_arrow pause 24:29 + Add competency keyboard_arrow_right Yeah , I mean i…" at bounding box center [269, 122] width 246 height 25
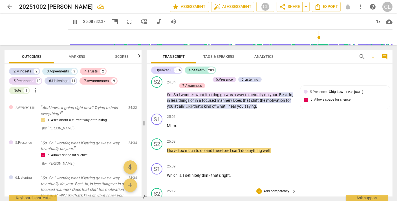
scroll to position [2643, 0]
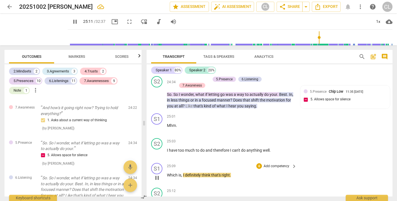
click at [167, 173] on span "Which" at bounding box center [173, 175] width 12 height 5
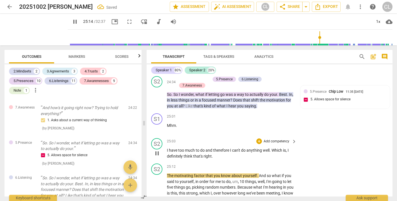
click at [287, 148] on span "," at bounding box center [287, 150] width 2 height 5
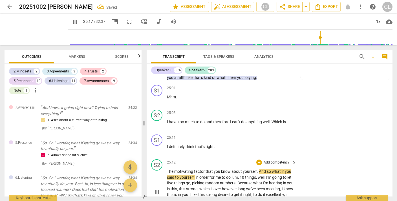
scroll to position [2700, 0]
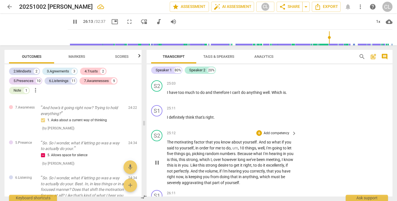
click at [275, 131] on p "Add competency" at bounding box center [276, 133] width 27 height 5
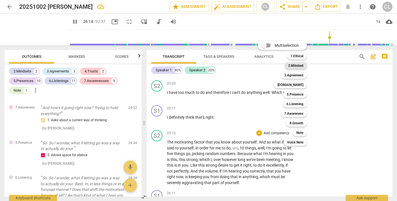
click at [300, 65] on b "2.Mindset" at bounding box center [295, 65] width 15 height 7
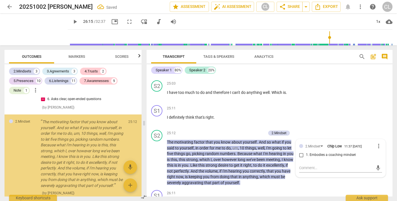
scroll to position [1882, 0]
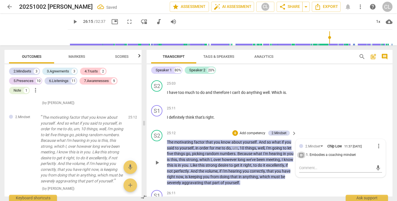
click at [299, 152] on input "1. Embodies a coaching mindset" at bounding box center [301, 155] width 9 height 7
click at [252, 131] on p "Add competency" at bounding box center [252, 133] width 27 height 5
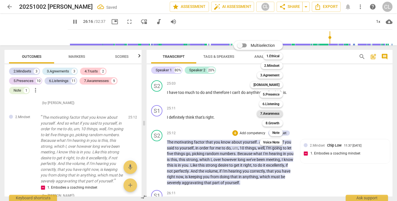
click at [272, 113] on b "7.Awareness" at bounding box center [269, 113] width 19 height 7
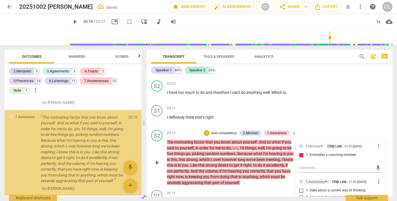
scroll to position [1979, 0]
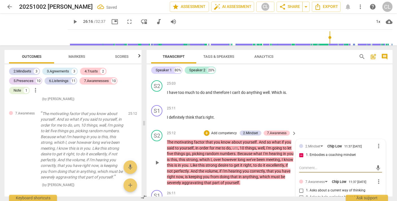
click at [336, 75] on div "Speaker 1 80% Speaker 2 20% S1 play_arrow pause 00:00 + Add competency Note key…" at bounding box center [269, 130] width 246 height 132
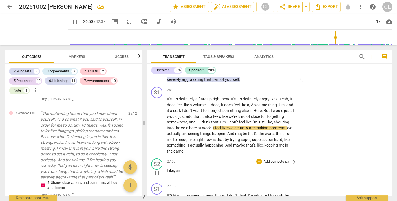
scroll to position [2804, 0]
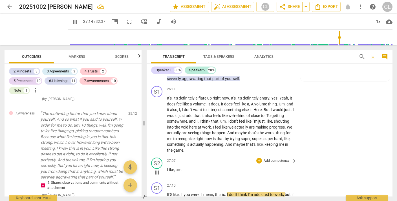
click at [167, 167] on span "Like" at bounding box center [170, 169] width 7 height 5
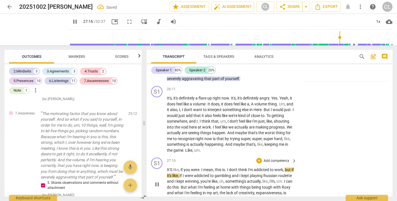
click at [167, 167] on span "It'S" at bounding box center [170, 169] width 6 height 5
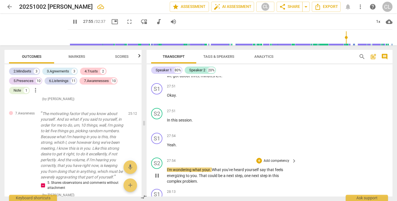
scroll to position [2946, 0]
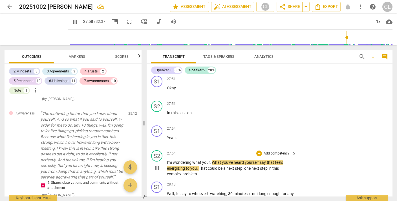
click at [273, 151] on p "Add competency" at bounding box center [276, 153] width 27 height 5
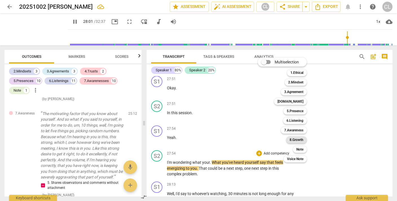
click at [301, 141] on b "8.Growth" at bounding box center [296, 139] width 14 height 7
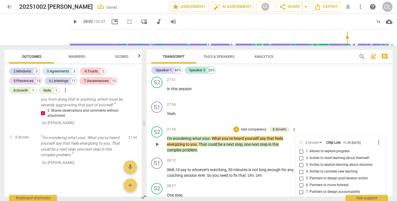
scroll to position [2967, 0]
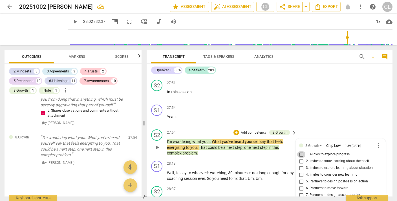
click at [300, 151] on input "1. Allows to explore progress" at bounding box center [301, 154] width 9 height 7
click at [331, 102] on div "S1 play_arrow pause 27:54 + Add competency keyboard_arrow_right Yeah ." at bounding box center [269, 114] width 246 height 25
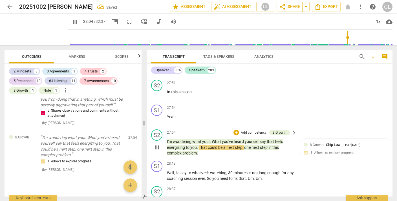
click at [244, 130] on p "Add competency" at bounding box center [253, 132] width 27 height 5
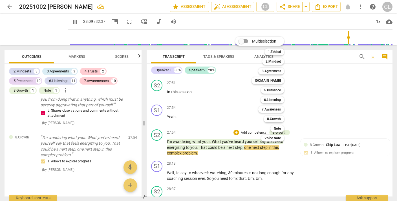
click at [332, 80] on div at bounding box center [198, 100] width 397 height 201
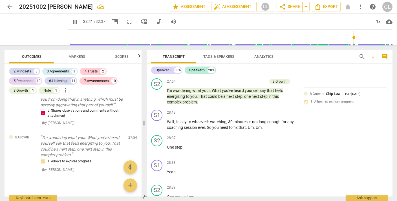
scroll to position [3017, 0]
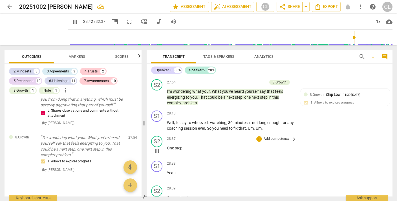
click at [273, 136] on p "Add competency" at bounding box center [276, 138] width 27 height 5
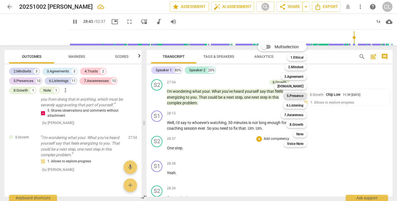
click at [294, 96] on b "5.Presence" at bounding box center [295, 95] width 17 height 7
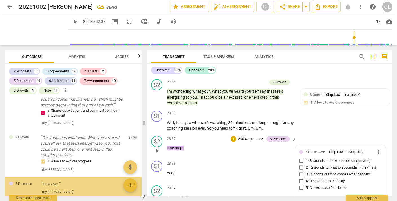
scroll to position [2080, 0]
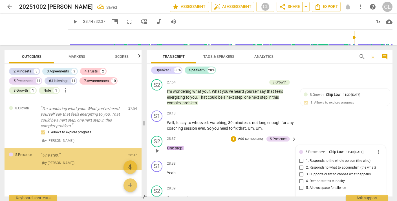
click at [300, 185] on input "5. Allows space for silence" at bounding box center [301, 188] width 9 height 7
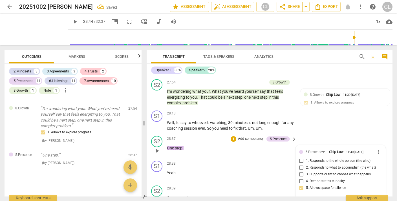
click at [300, 185] on input "5. Allows space for silence" at bounding box center [301, 188] width 9 height 7
click at [340, 58] on div "Transcript Tags & Speakers Analytics" at bounding box center [250, 57] width 198 height 14
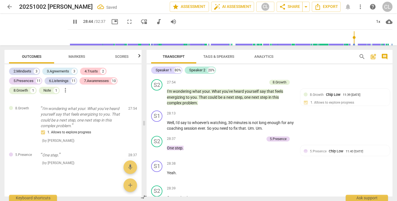
click at [337, 75] on div "Speaker 1 80% Speaker 2 20% S1 play_arrow pause 00:00 + Add competency Note key…" at bounding box center [269, 130] width 246 height 132
click at [272, 186] on p "Add competency" at bounding box center [276, 188] width 27 height 5
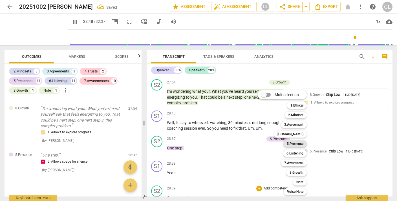
click at [299, 142] on b "5.Presence" at bounding box center [295, 143] width 17 height 7
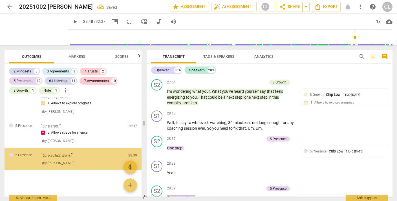
scroll to position [3087, 0]
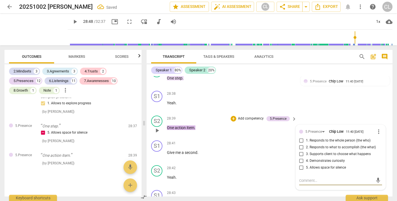
click at [300, 164] on input "5. Allows space for silence" at bounding box center [301, 167] width 9 height 7
click at [334, 188] on div "S1 play_arrow pause 28:43 + Add competency keyboard_arrow_right No . Um ." at bounding box center [269, 200] width 246 height 25
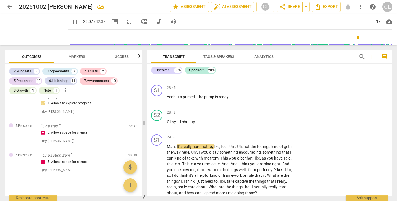
scroll to position [3268, 0]
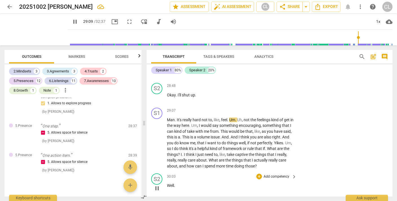
click at [155, 185] on span "pause" at bounding box center [157, 188] width 7 height 7
click at [156, 185] on span "play_arrow" at bounding box center [157, 188] width 7 height 7
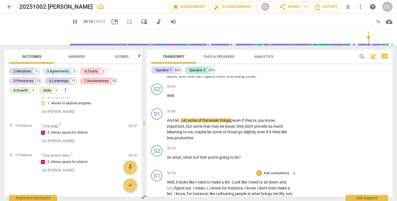
scroll to position [3361, 0]
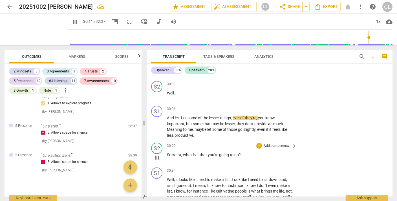
click at [274, 143] on p "Add competency" at bounding box center [276, 145] width 27 height 5
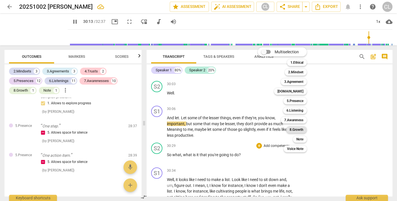
click at [296, 128] on b "8.Growth" at bounding box center [296, 129] width 14 height 7
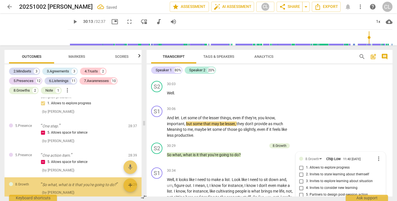
scroll to position [2138, 0]
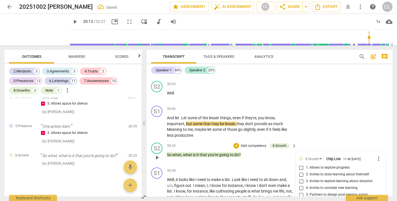
click at [300, 191] on input "5. Partners to design post-session action" at bounding box center [301, 194] width 9 height 7
click at [327, 103] on div "S1 play_arrow pause 30:06 + Add competency keyboard_arrow_right And let . Let s…" at bounding box center [269, 121] width 246 height 37
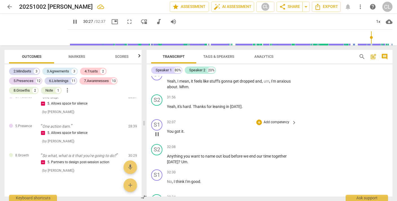
scroll to position [3612, 0]
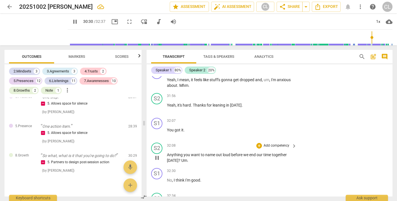
click at [270, 143] on p "Add competency" at bounding box center [276, 145] width 27 height 5
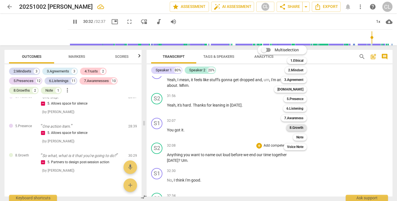
click at [296, 127] on b "8.Growth" at bounding box center [296, 127] width 14 height 7
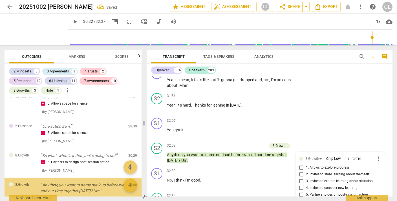
scroll to position [2173, 0]
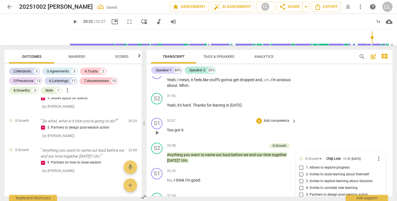
click at [322, 116] on div "S1 play_arrow pause 32:07 + Add competency keyboard_arrow_right You got it ." at bounding box center [269, 128] width 246 height 25
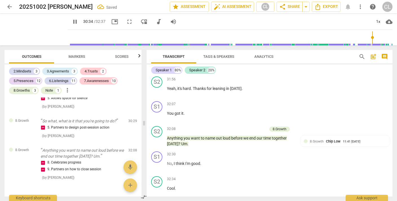
scroll to position [3629, 0]
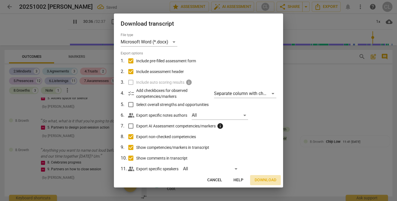
click at [263, 180] on span "Download" at bounding box center [265, 180] width 22 height 6
